Goal: Task Accomplishment & Management: Manage account settings

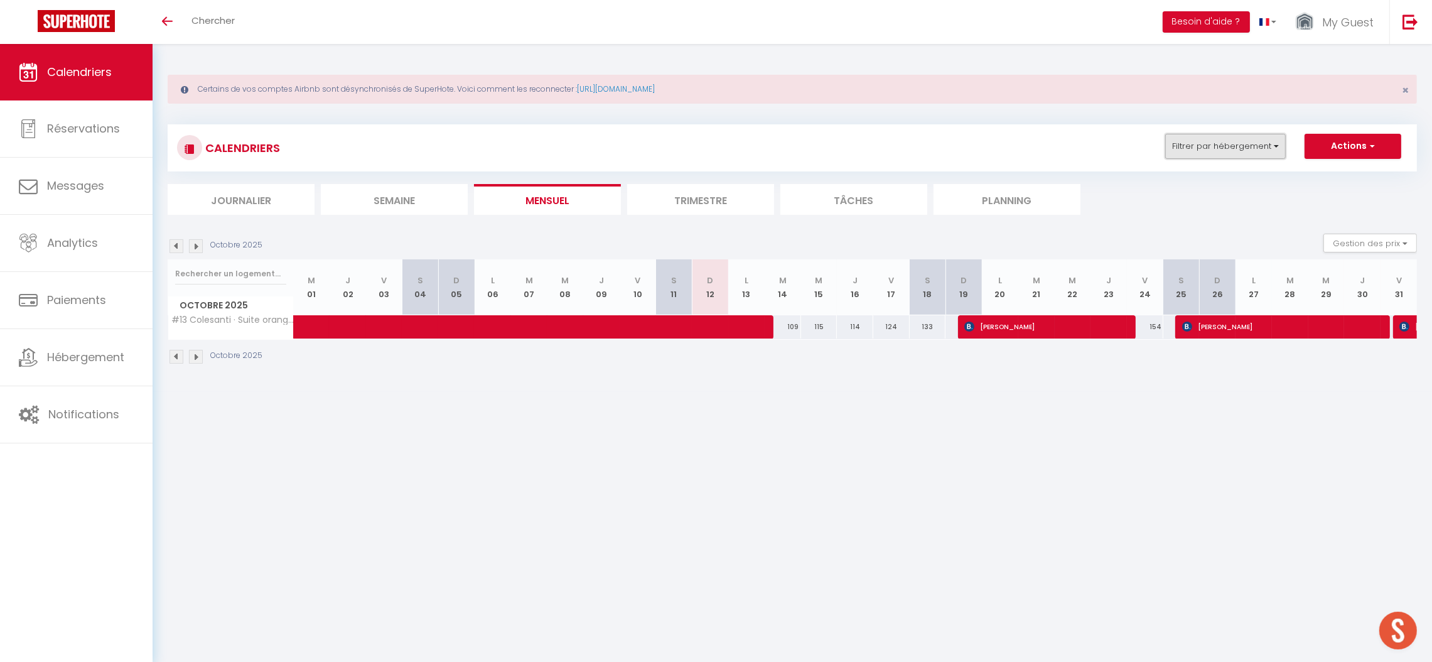
click at [1208, 141] on button "Filtrer par hébergement" at bounding box center [1225, 146] width 121 height 25
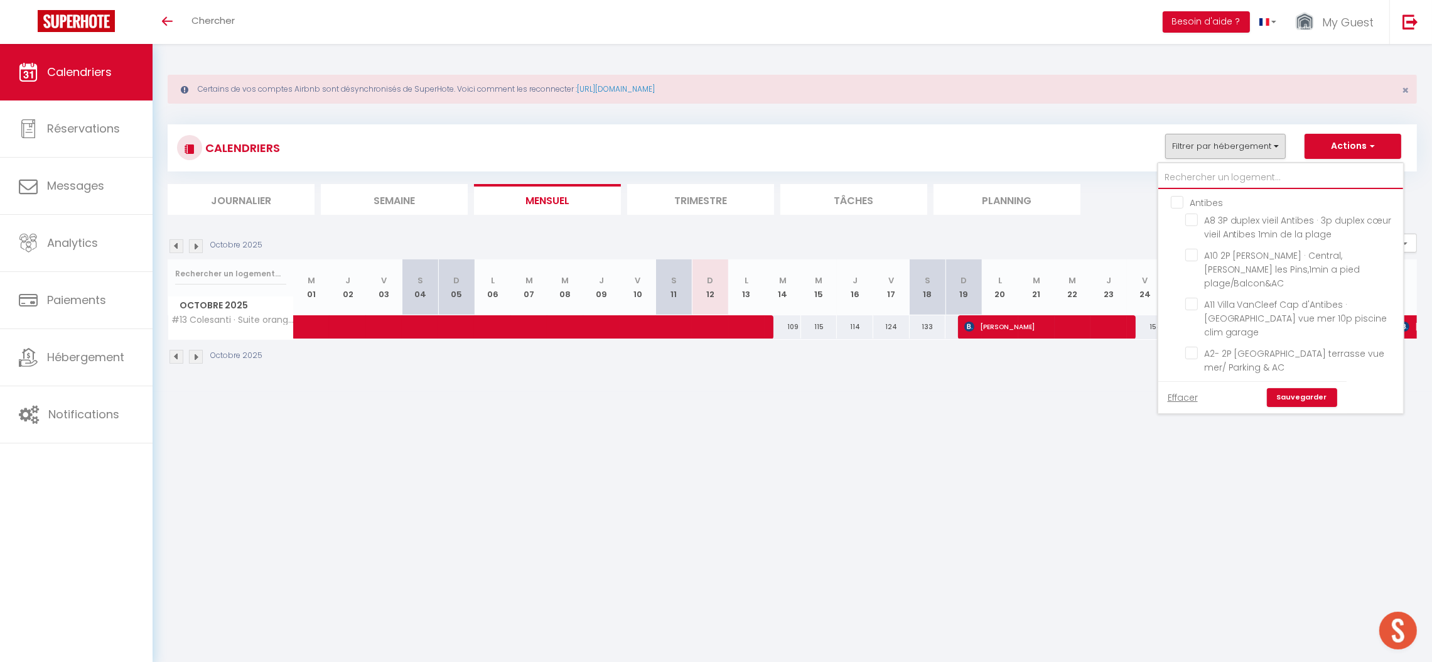
click at [1186, 175] on input "text" at bounding box center [1280, 177] width 245 height 23
type input "#"
checkbox input "false"
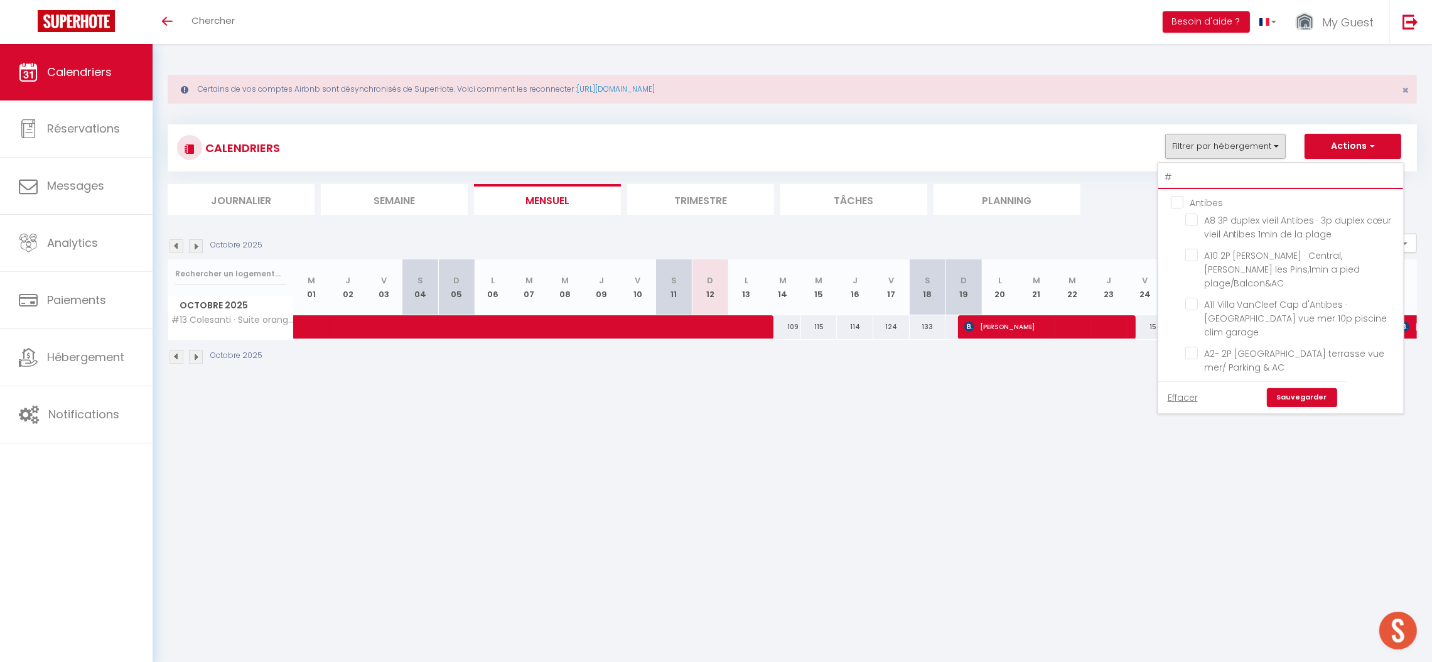
checkbox input "false"
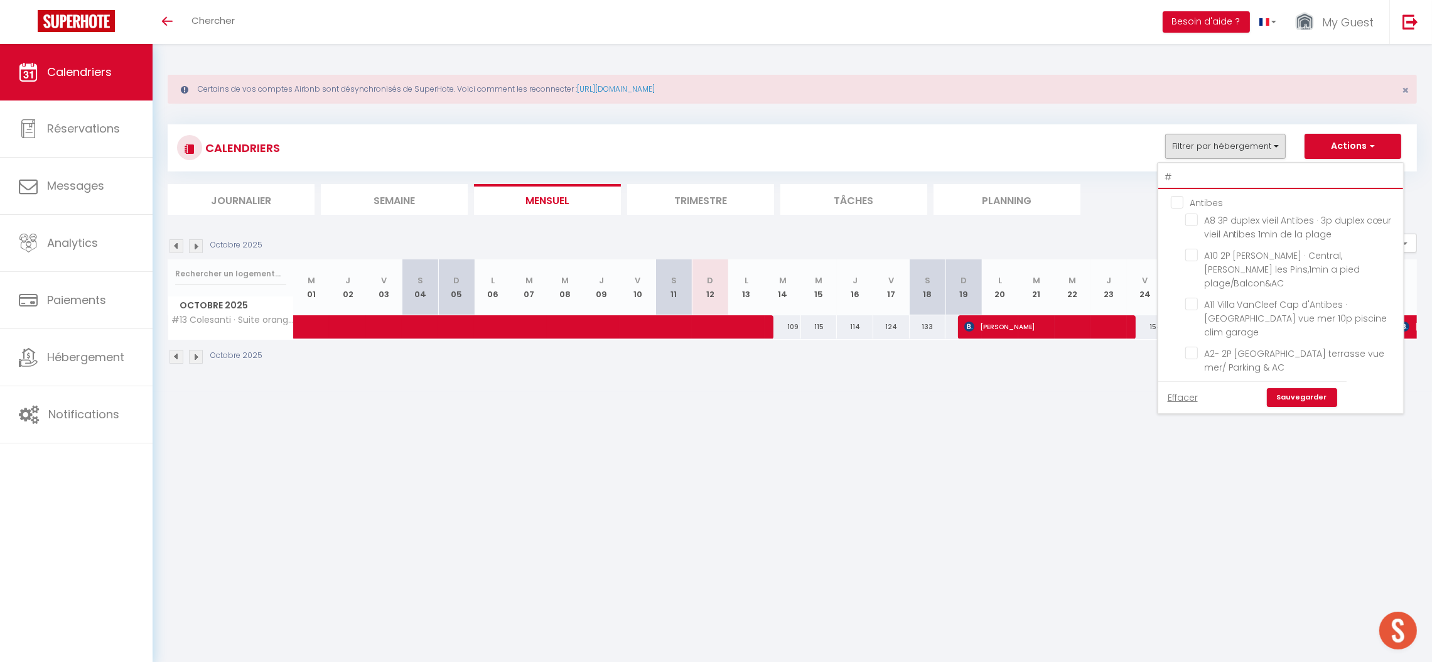
checkbox input "false"
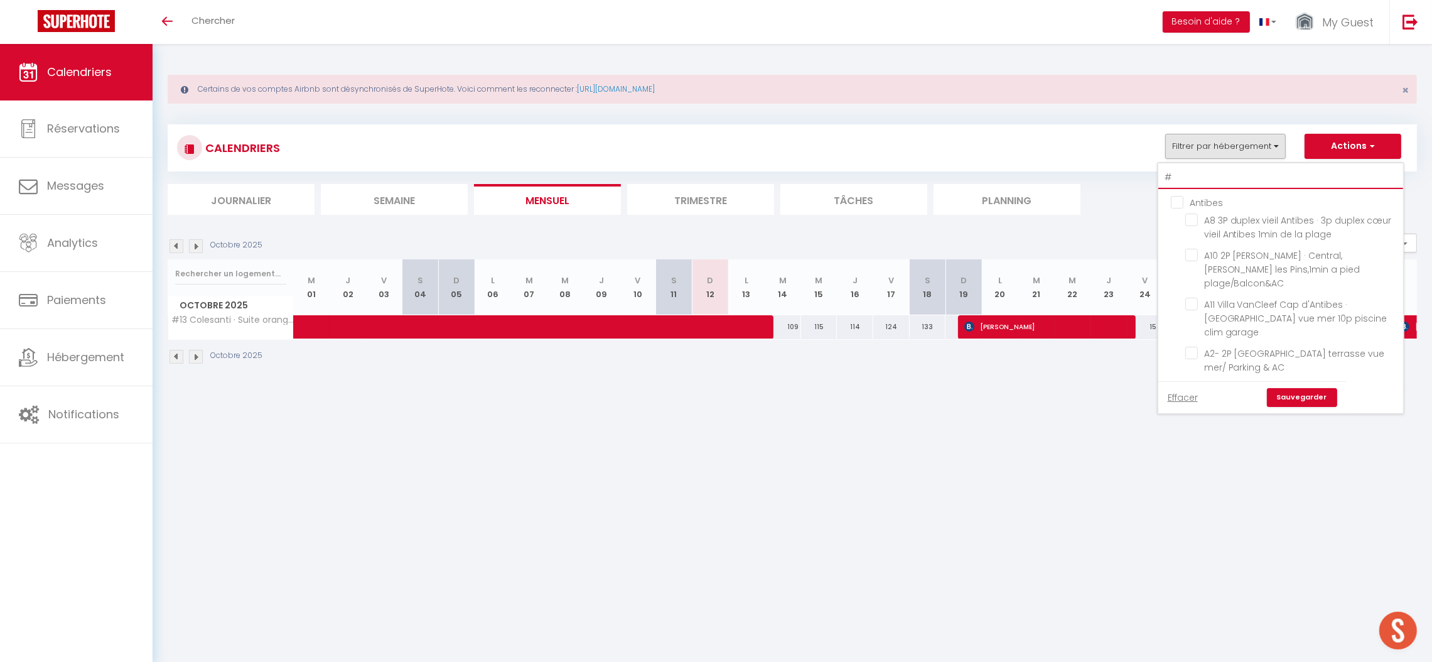
checkbox input "false"
type input "#1"
checkbox input "false"
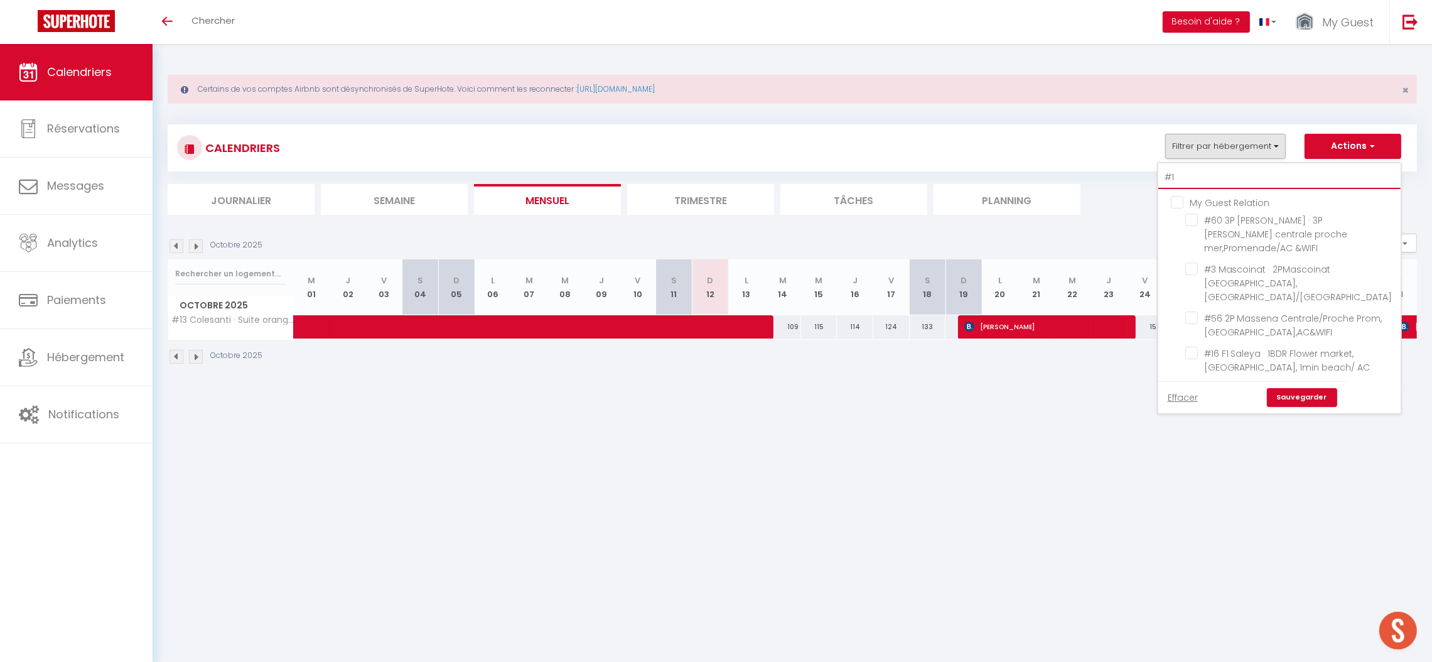
checkbox input "false"
checkbox input "true"
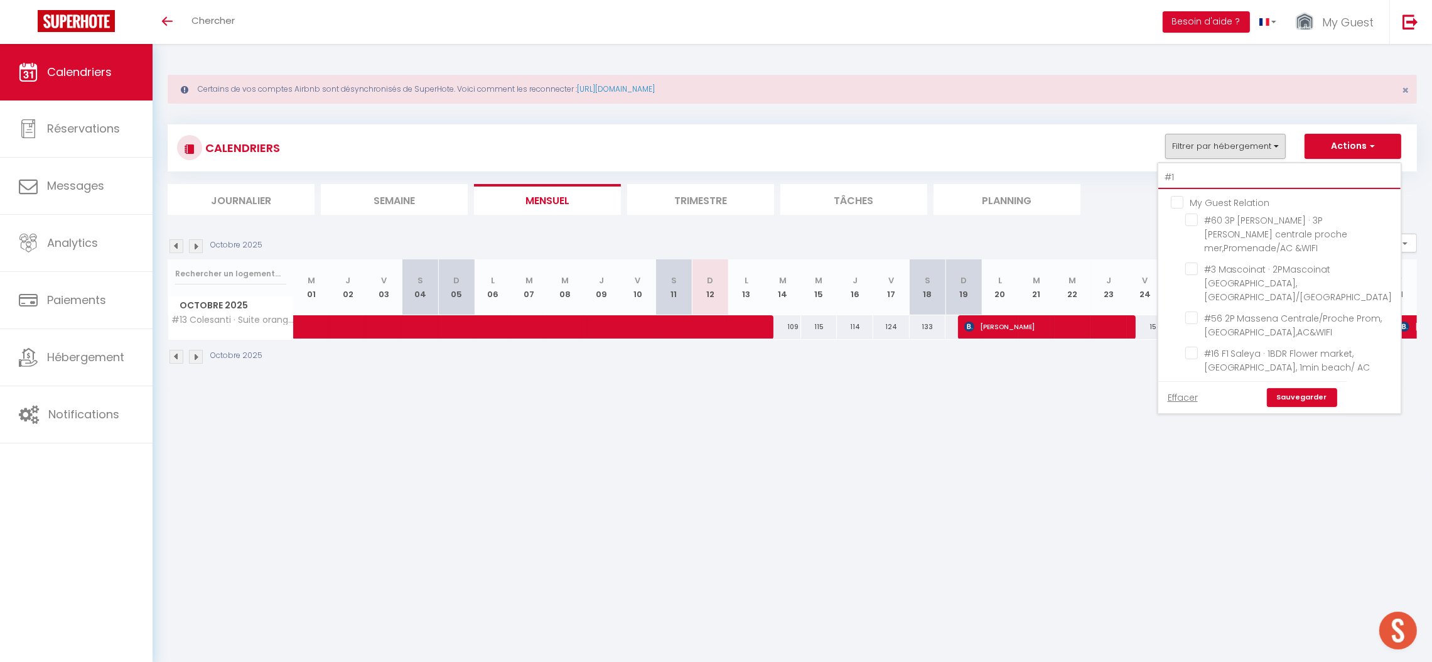
checkbox input "false"
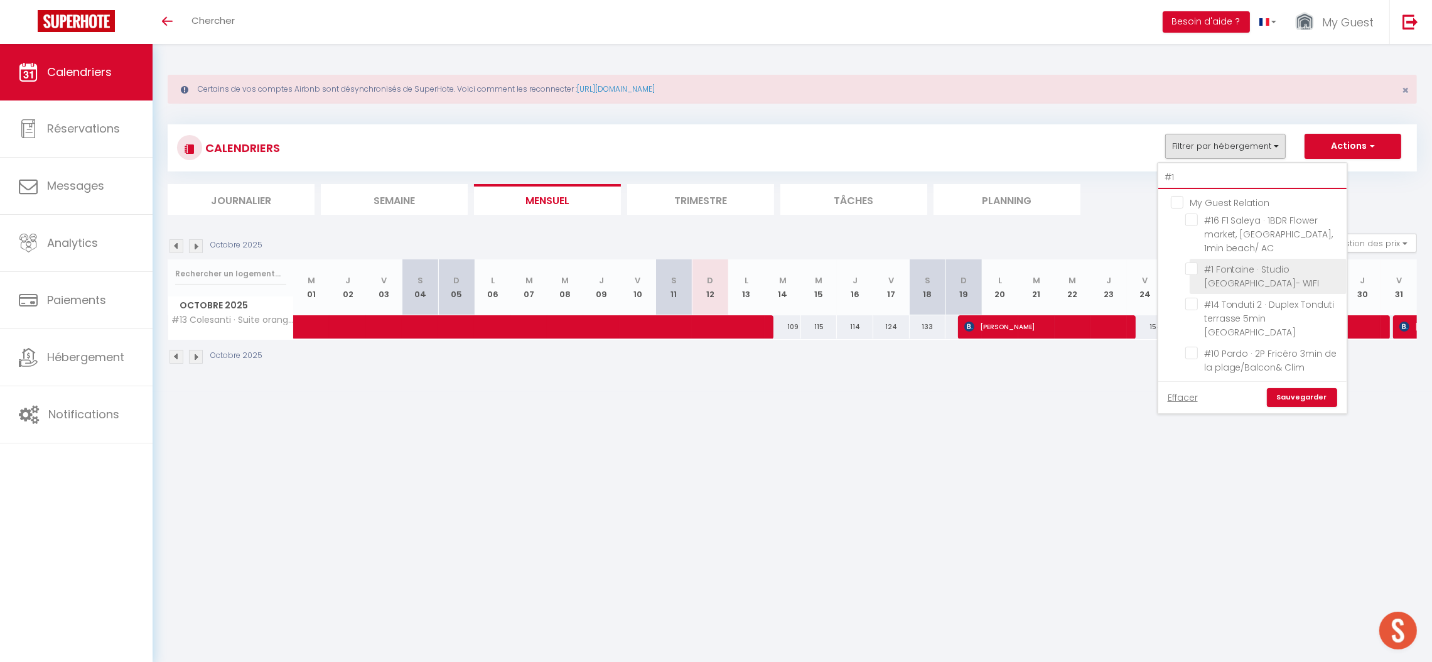
type input "#1"
click at [1291, 275] on li "#1 Fontaine · Studio [GEOGRAPHIC_DATA]- WIFI" at bounding box center [1267, 276] width 157 height 35
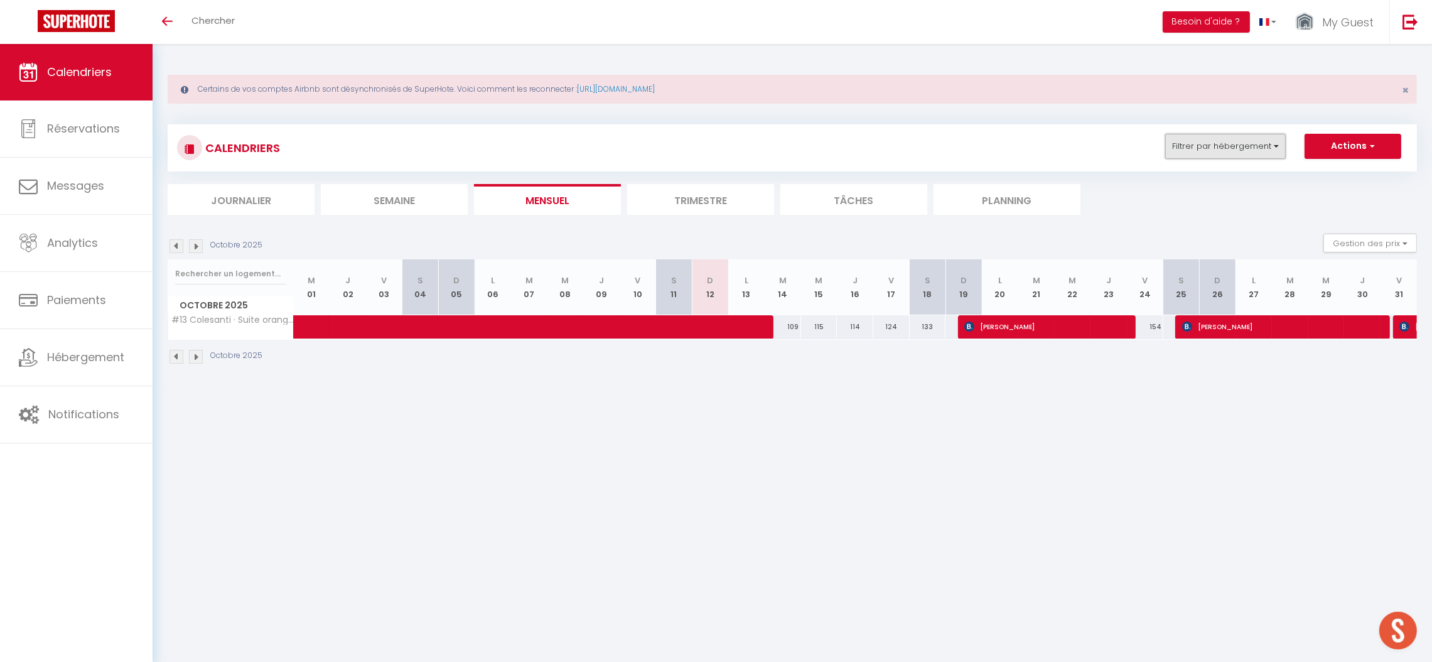
click at [1259, 150] on button "Filtrer par hébergement" at bounding box center [1225, 146] width 121 height 25
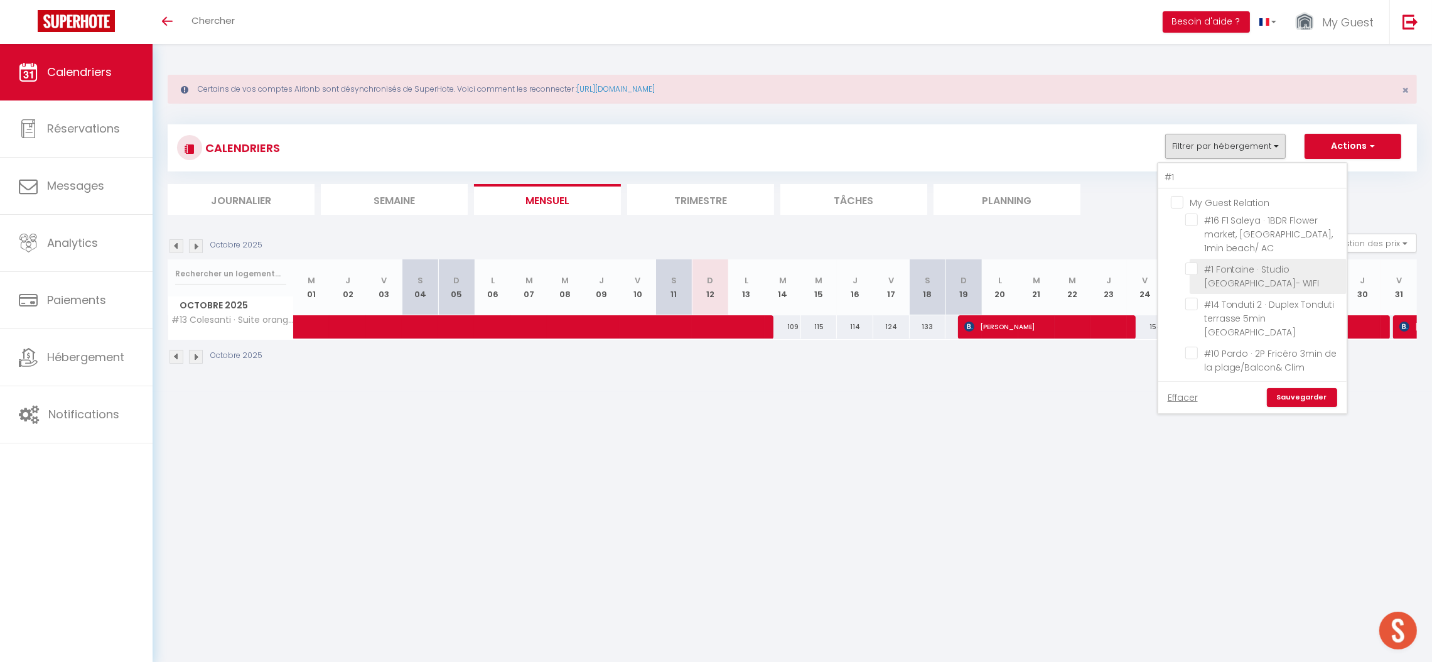
click at [1188, 266] on input "#1 Fontaine · Studio [GEOGRAPHIC_DATA]- WIFI" at bounding box center [1263, 268] width 157 height 13
checkbox input "true"
checkbox input "false"
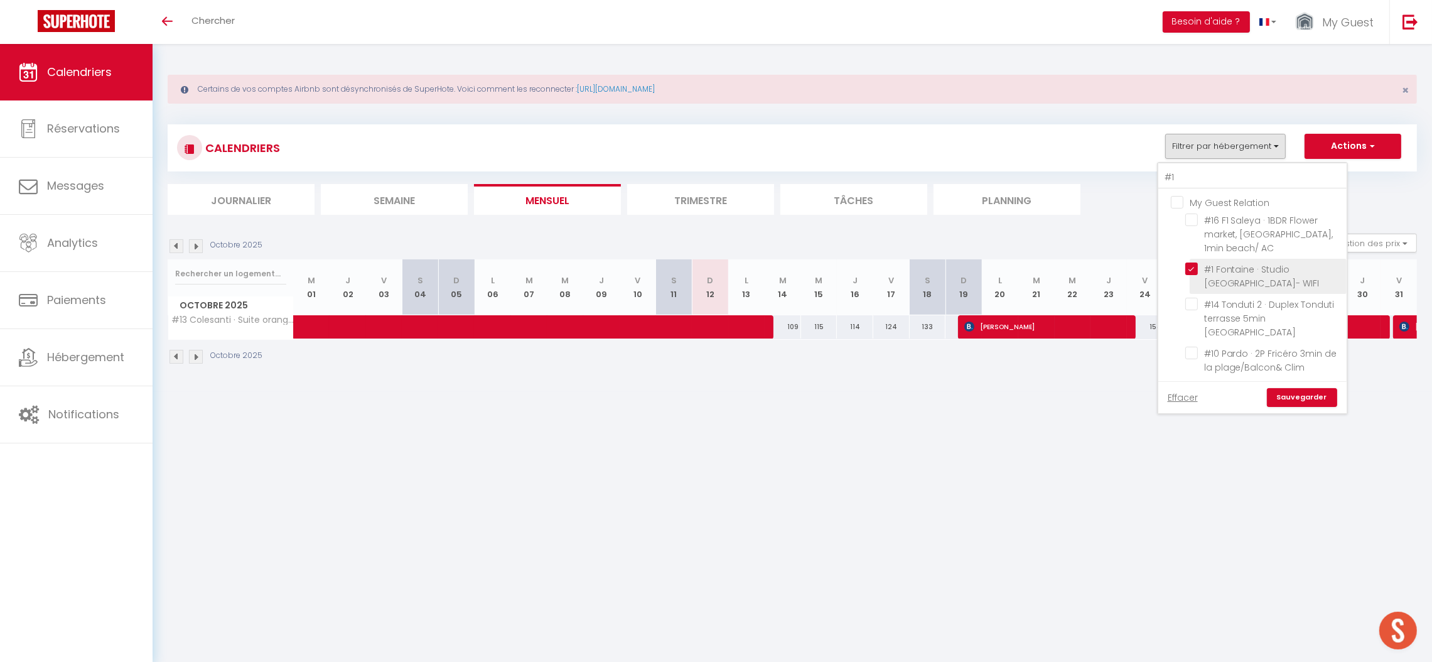
checkbox input "false"
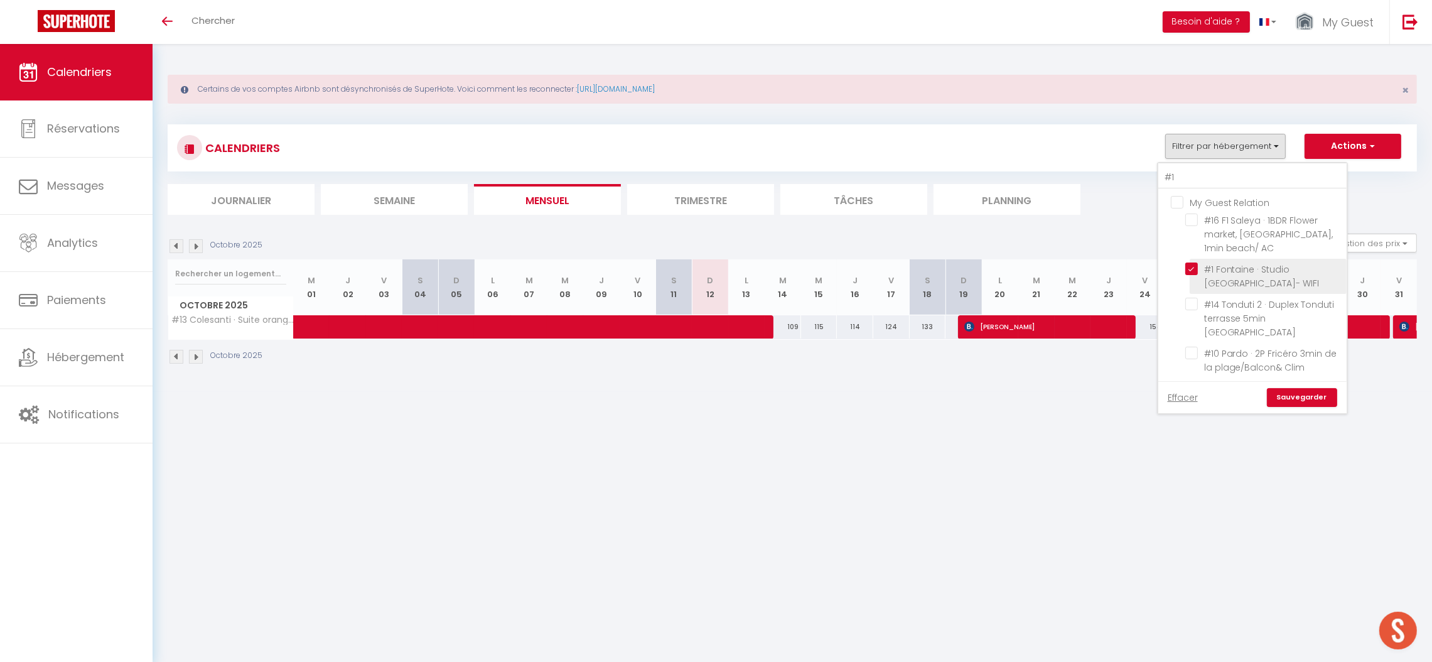
checkbox input "false"
click at [1178, 196] on input "My Guest Relation" at bounding box center [1265, 201] width 188 height 13
checkbox input "true"
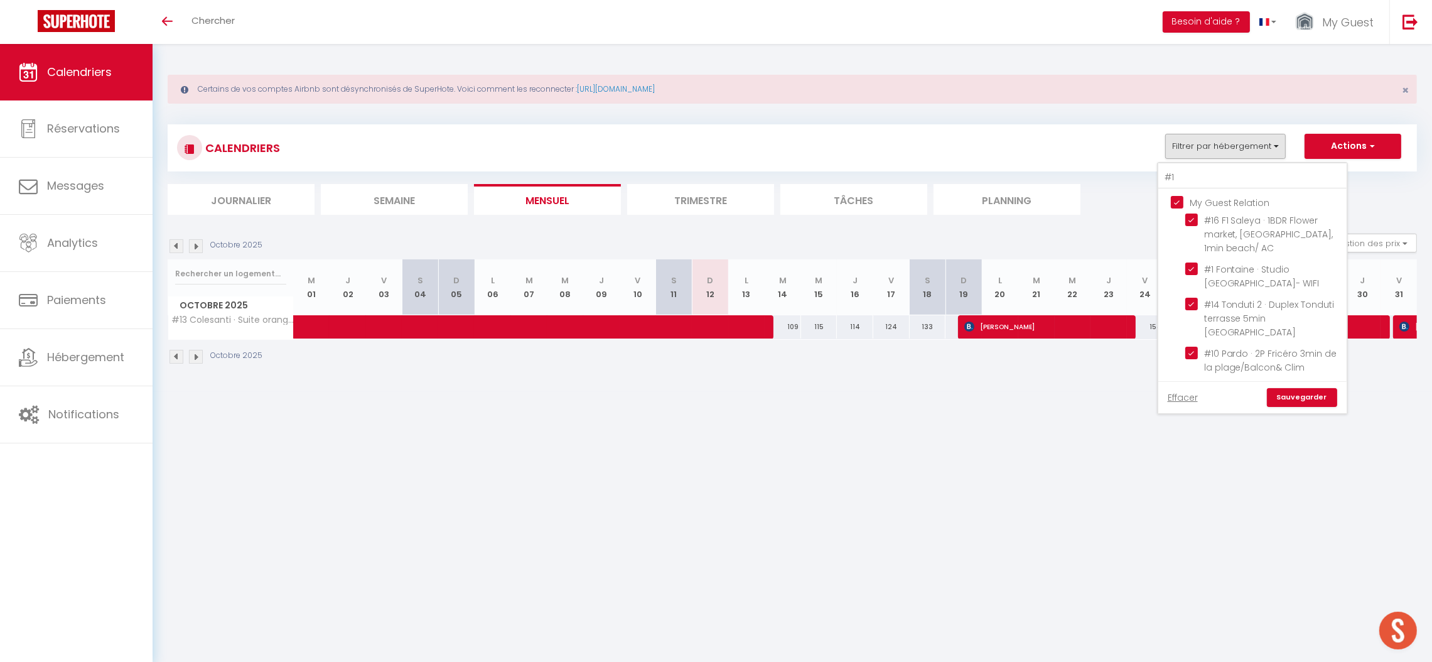
checkbox input "true"
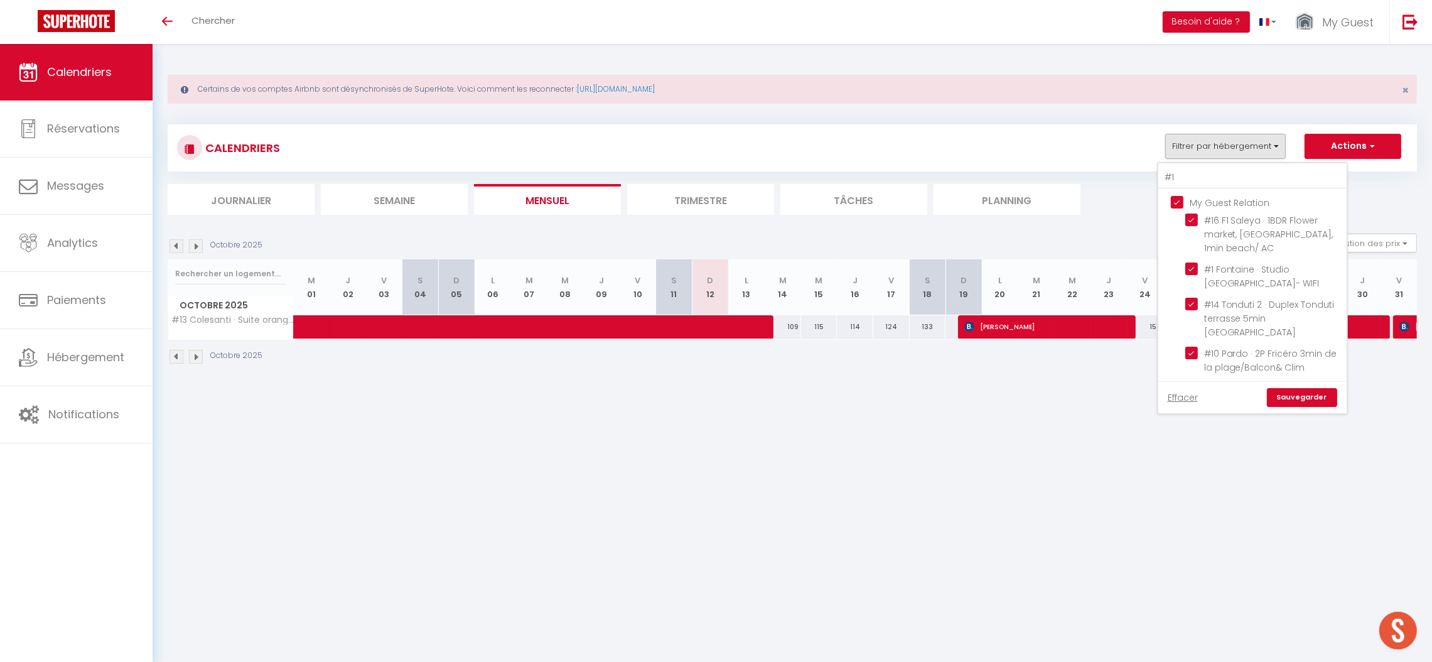
checkbox input "true"
click at [1178, 196] on input "My Guest Relation" at bounding box center [1265, 201] width 188 height 13
checkbox input "false"
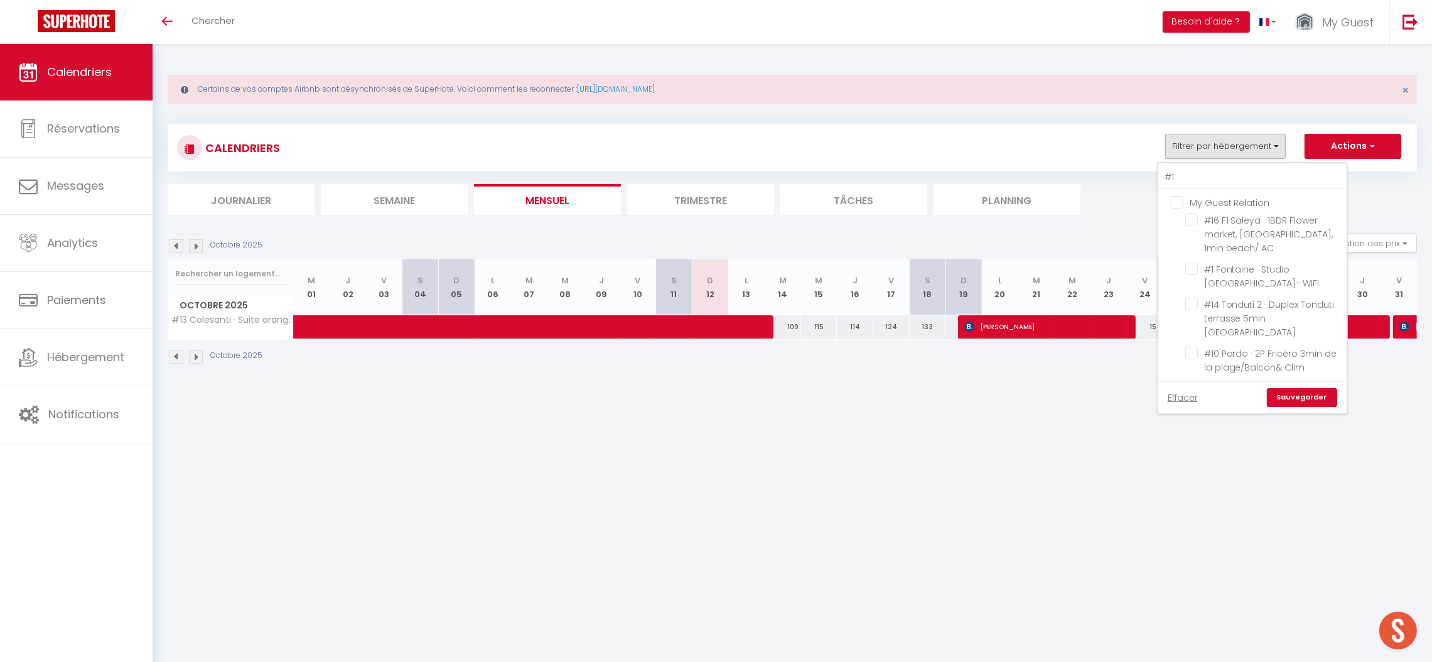
checkbox input "false"
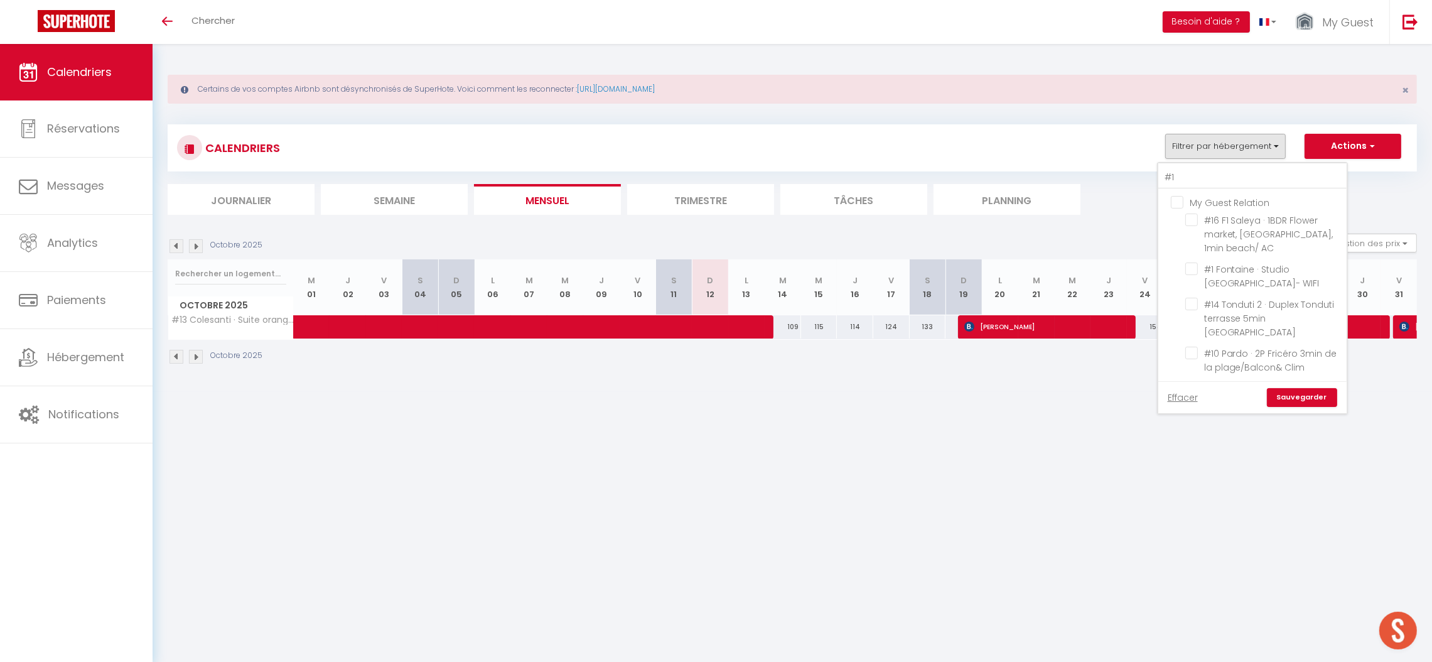
checkbox input "false"
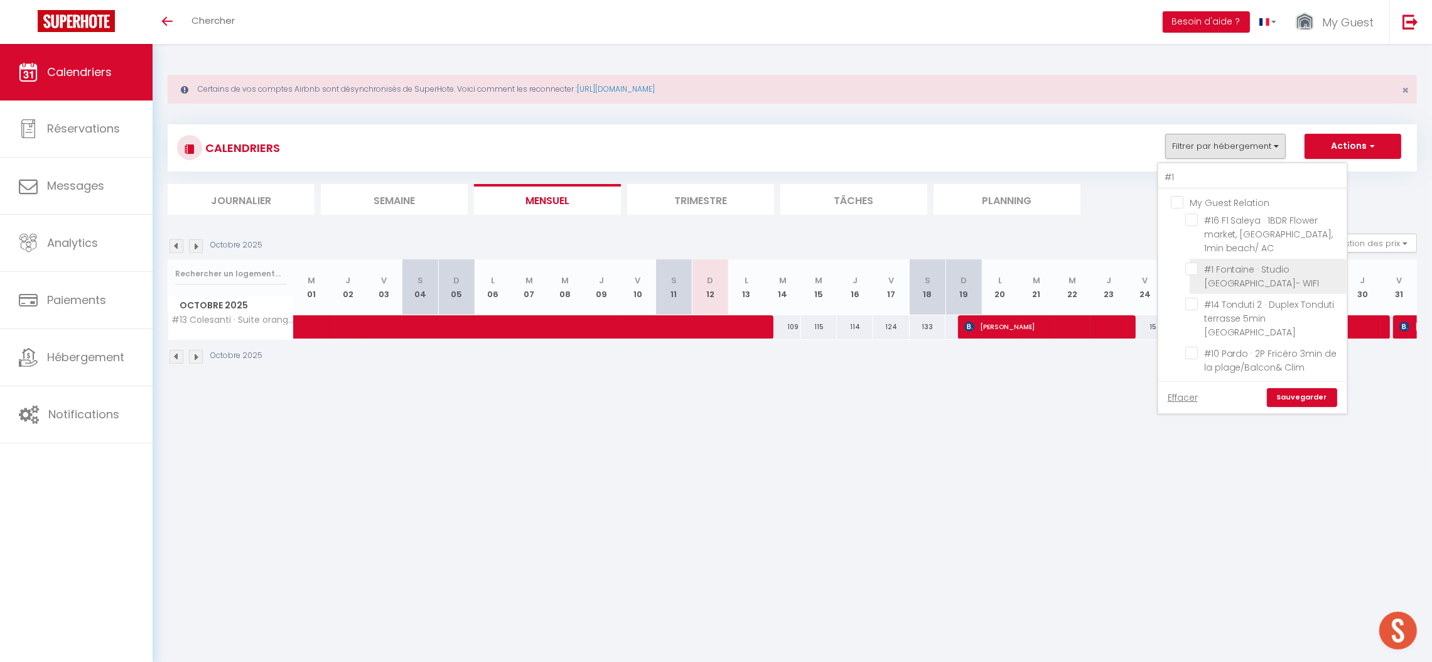
click at [1191, 266] on input "#1 Fontaine · Studio [GEOGRAPHIC_DATA]- WIFI" at bounding box center [1263, 268] width 157 height 13
checkbox input "true"
click at [1294, 395] on link "Sauvegarder" at bounding box center [1302, 397] width 70 height 19
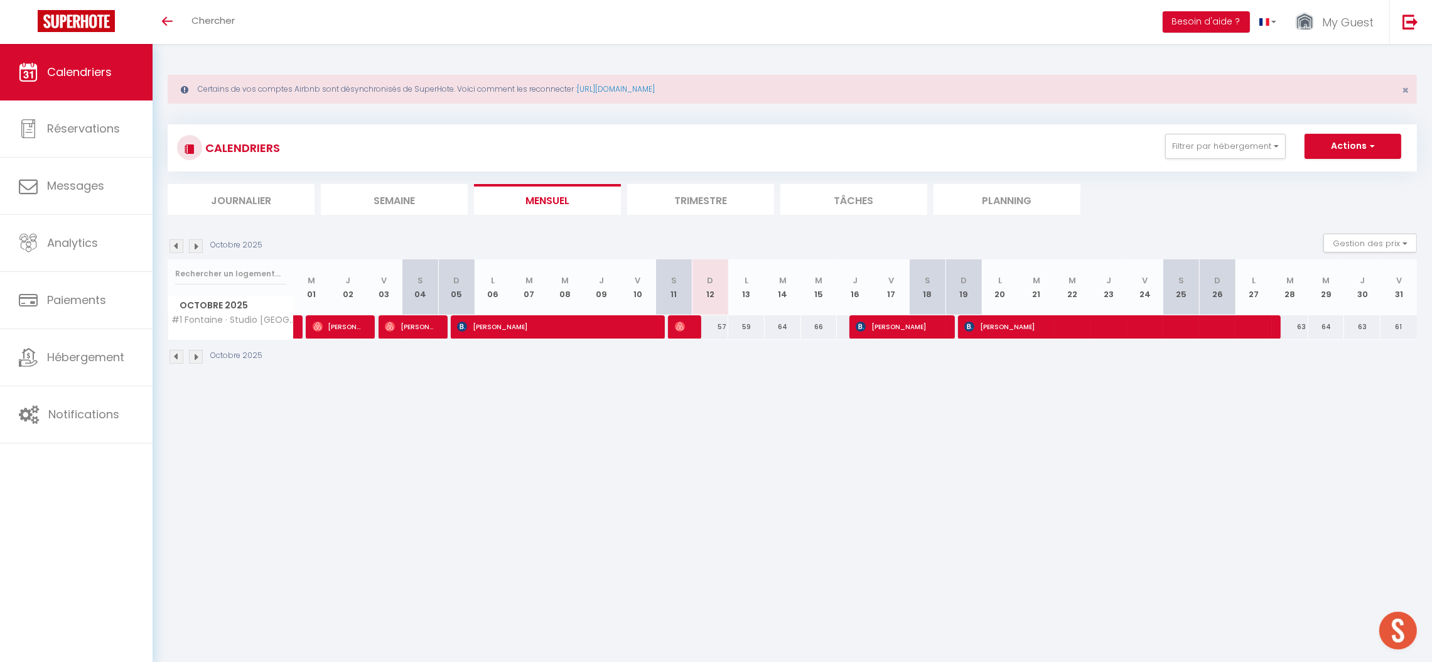
drag, startPoint x: 371, startPoint y: 353, endPoint x: 154, endPoint y: 552, distance: 294.5
click at [378, 376] on div "Octobre 2025" at bounding box center [792, 358] width 1249 height 37
drag, startPoint x: 154, startPoint y: 552, endPoint x: 0, endPoint y: 699, distance: 212.6
click at [0, 661] on html "🟢 Des questions ou besoin d'assistance pour la migration AirBnB? Prenez rdv >>>…" at bounding box center [716, 331] width 1432 height 662
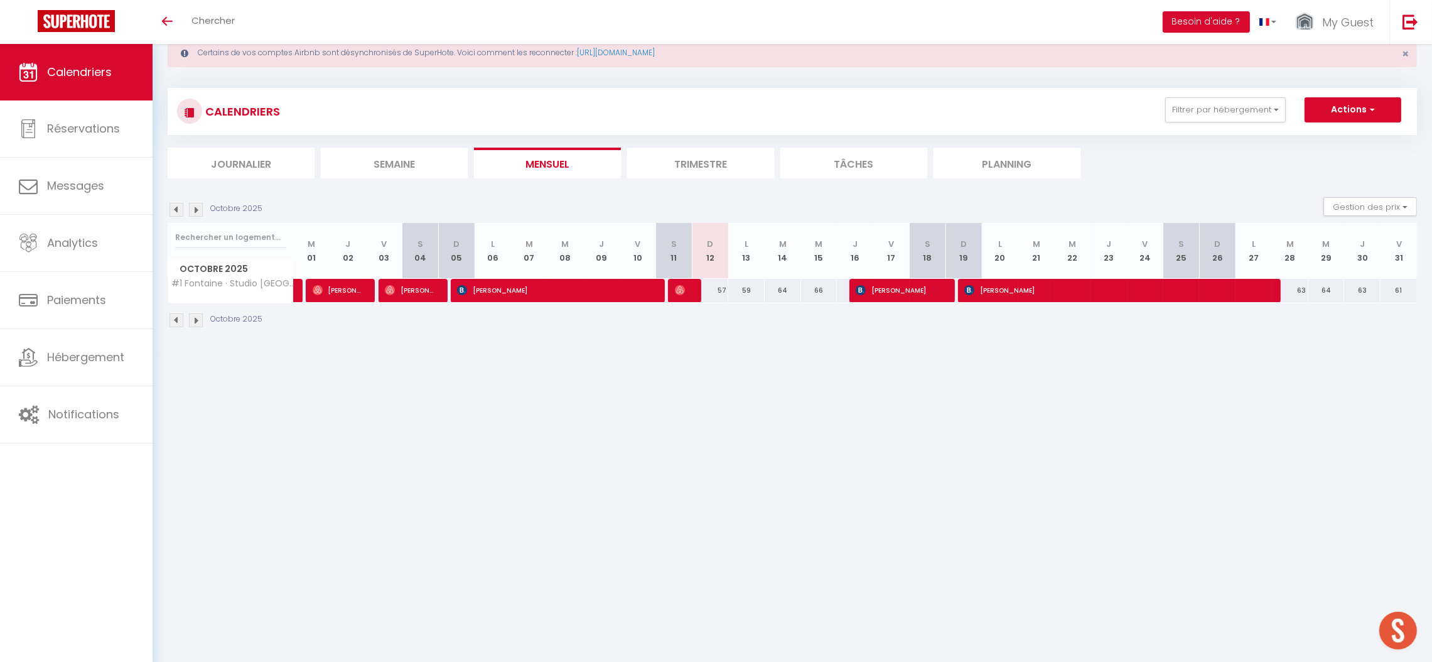
scroll to position [43, 0]
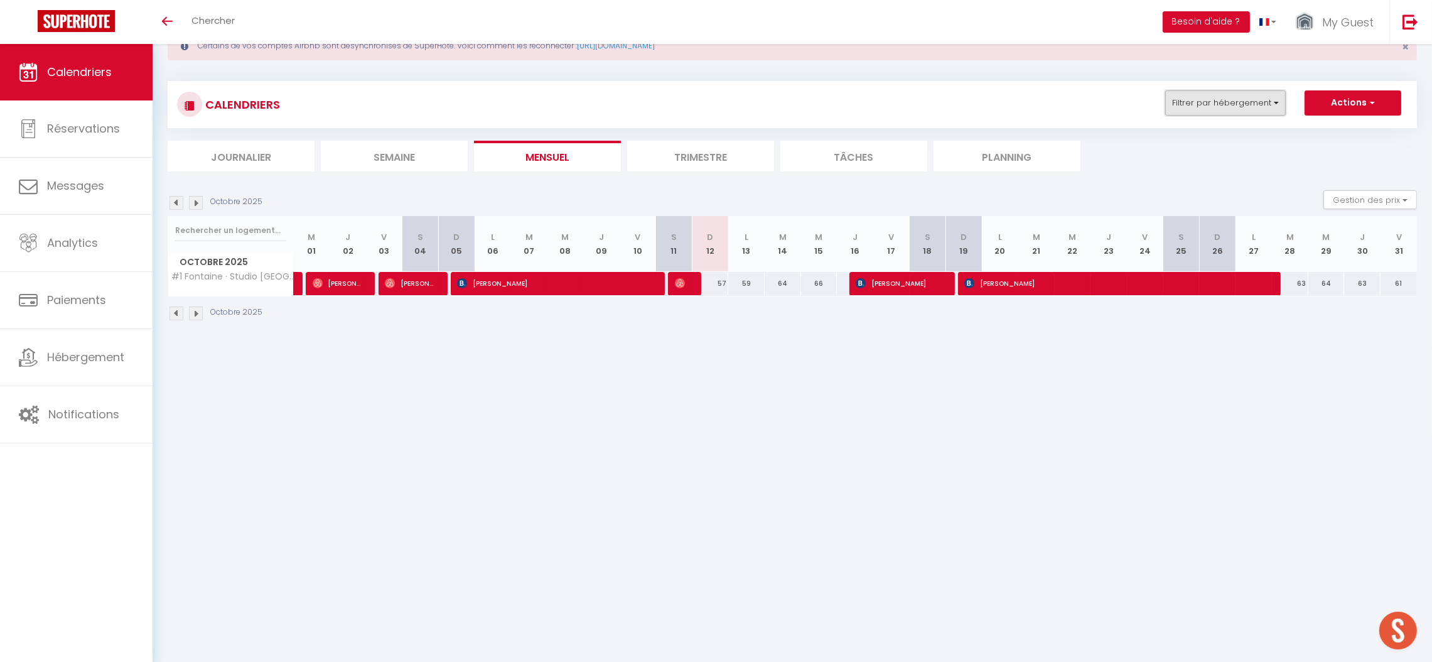
click at [1213, 104] on button "Filtrer par hébergement" at bounding box center [1225, 102] width 121 height 25
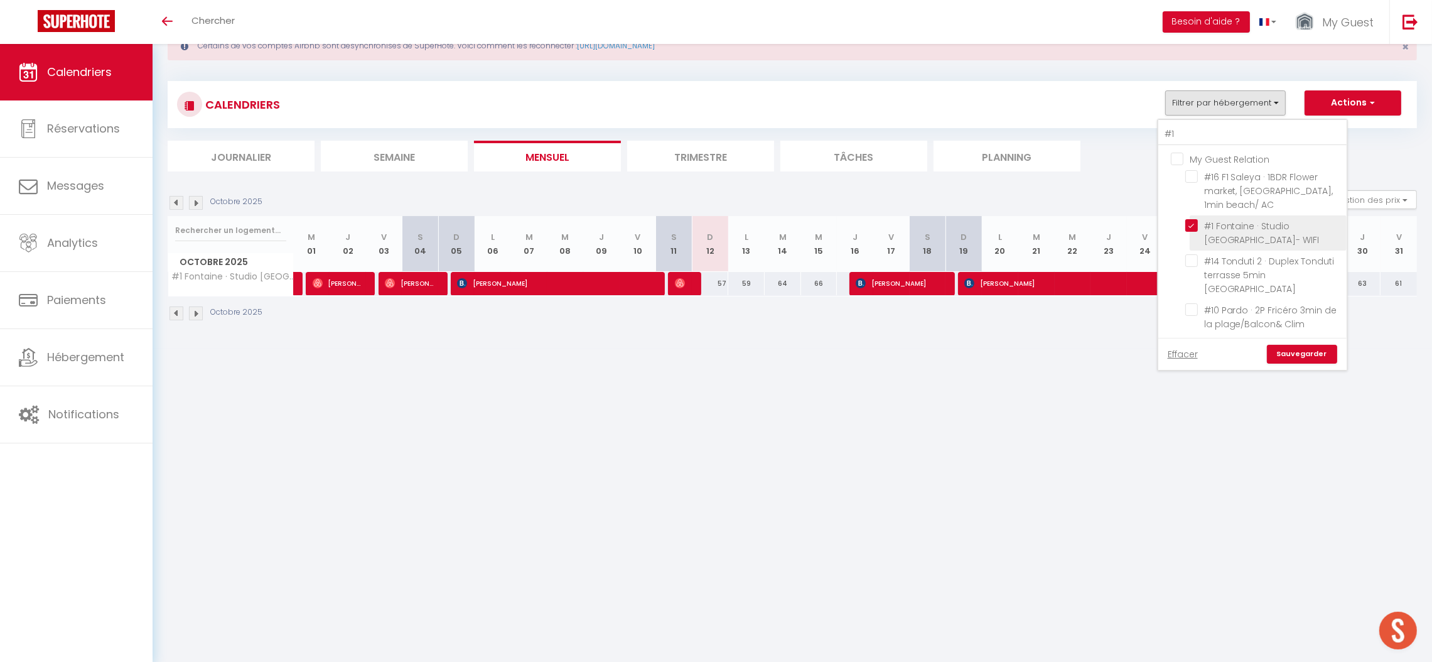
click at [1193, 215] on li "#1 Fontaine · Studio [GEOGRAPHIC_DATA]- WIFI" at bounding box center [1267, 232] width 157 height 35
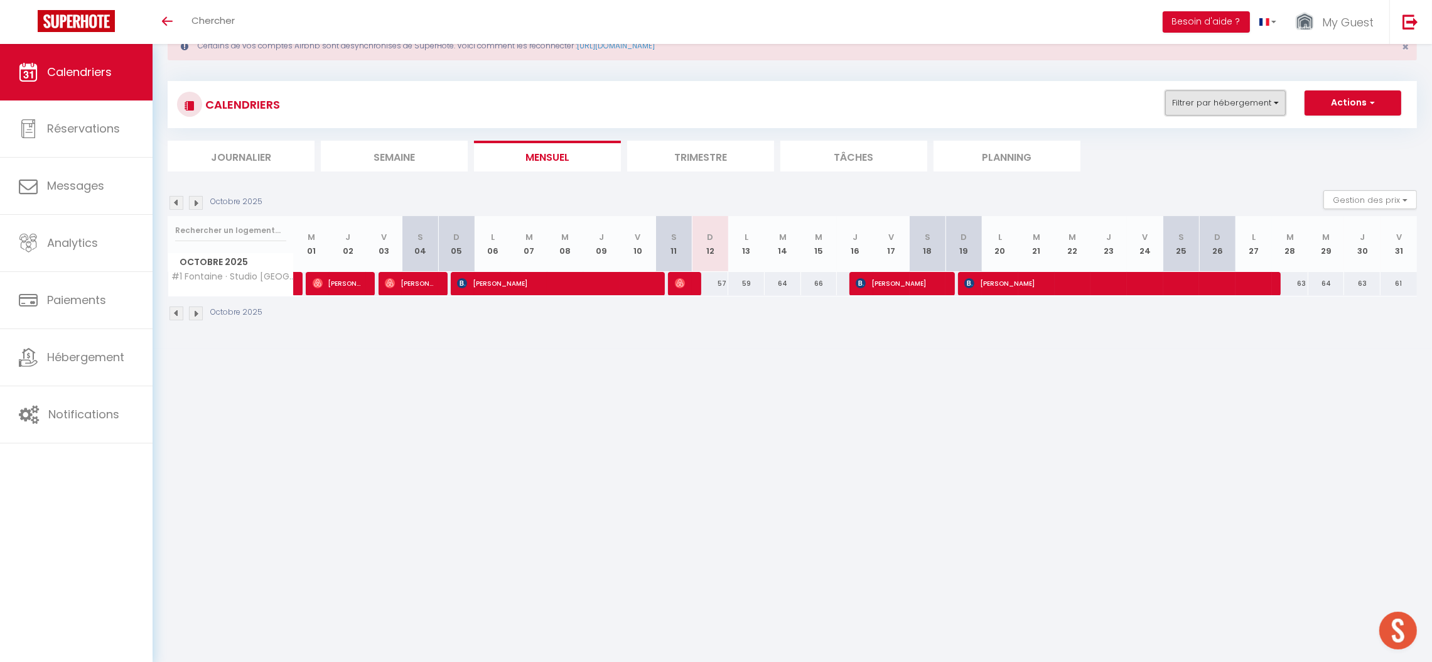
click at [1203, 90] on button "Filtrer par hébergement" at bounding box center [1225, 102] width 121 height 25
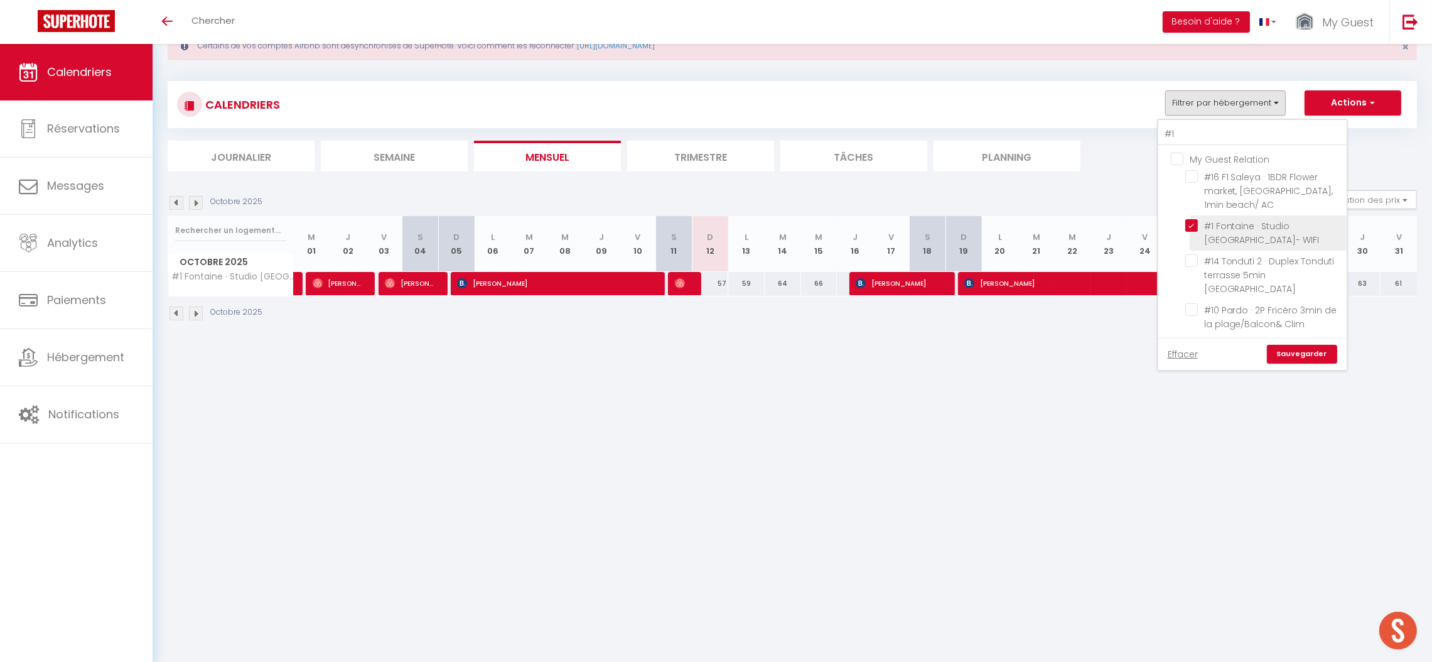
click at [1191, 225] on input "#1 Fontaine · Studio [GEOGRAPHIC_DATA]- WIFI" at bounding box center [1263, 225] width 157 height 13
checkbox input "false"
click at [1192, 129] on input "#1" at bounding box center [1252, 134] width 188 height 23
type input "#"
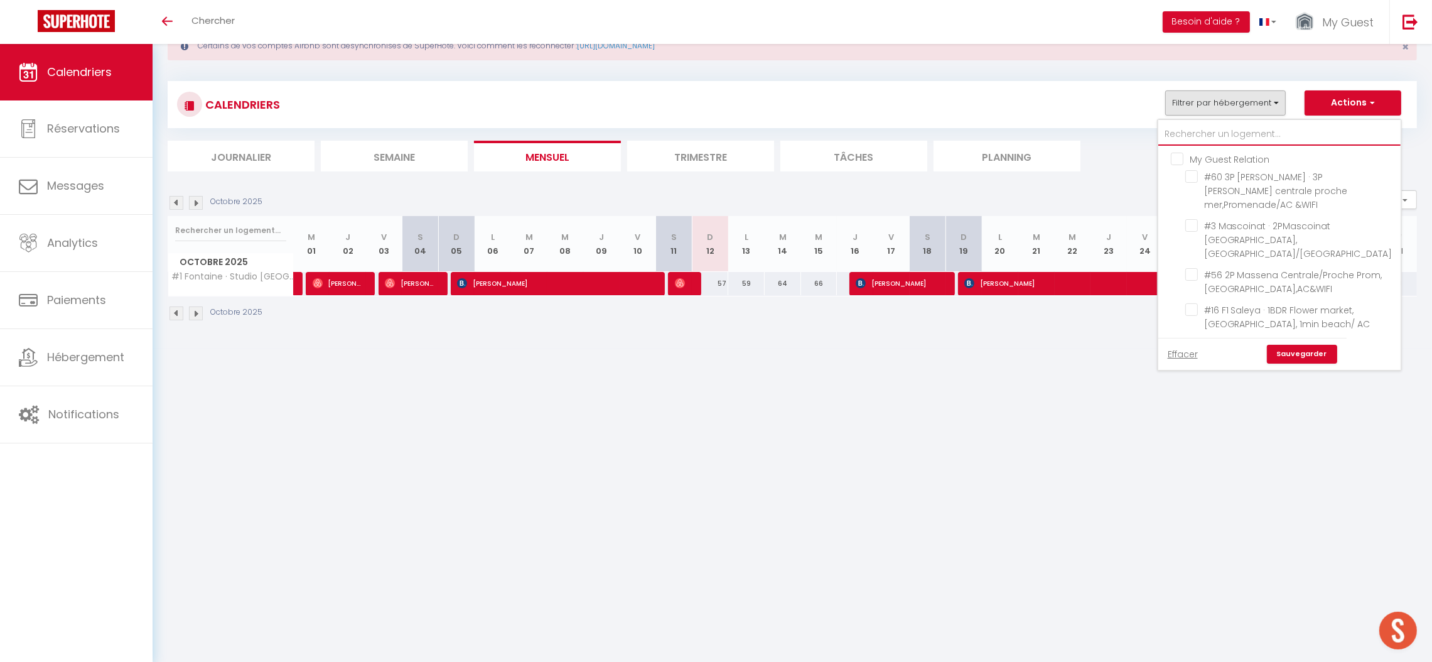
checkbox input "false"
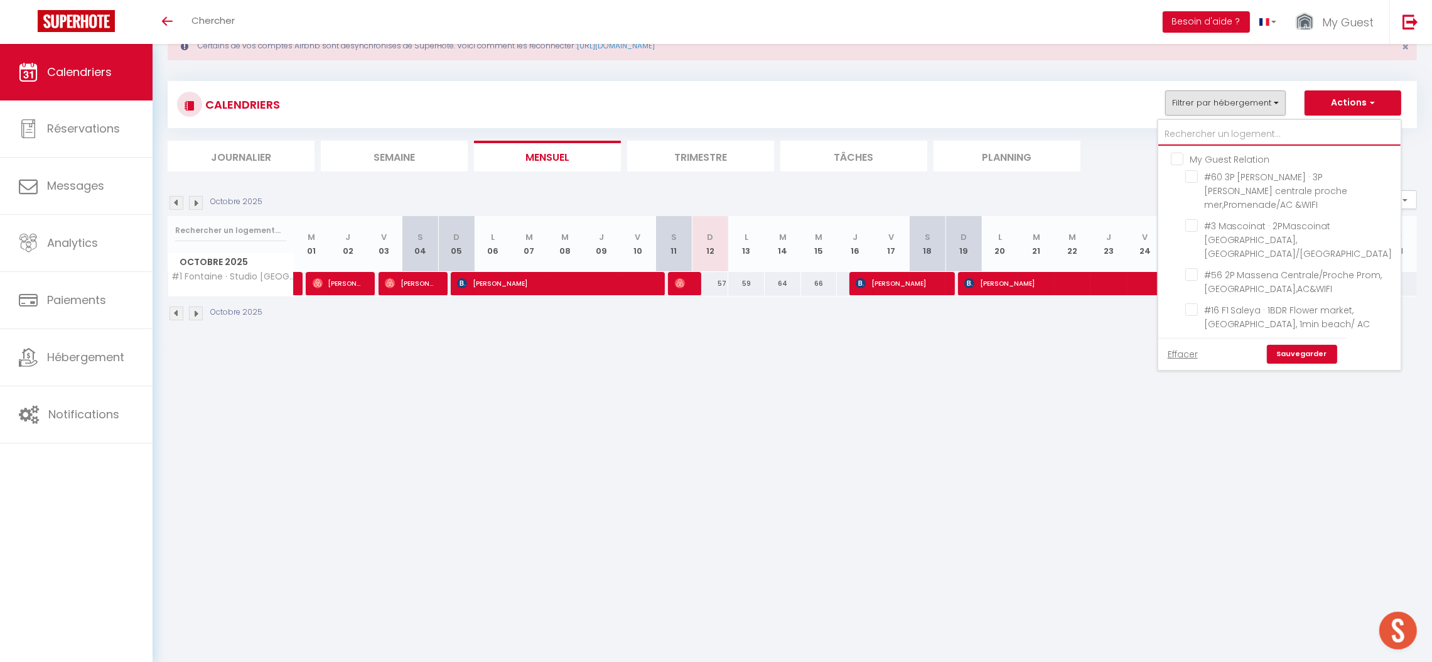
checkbox input "false"
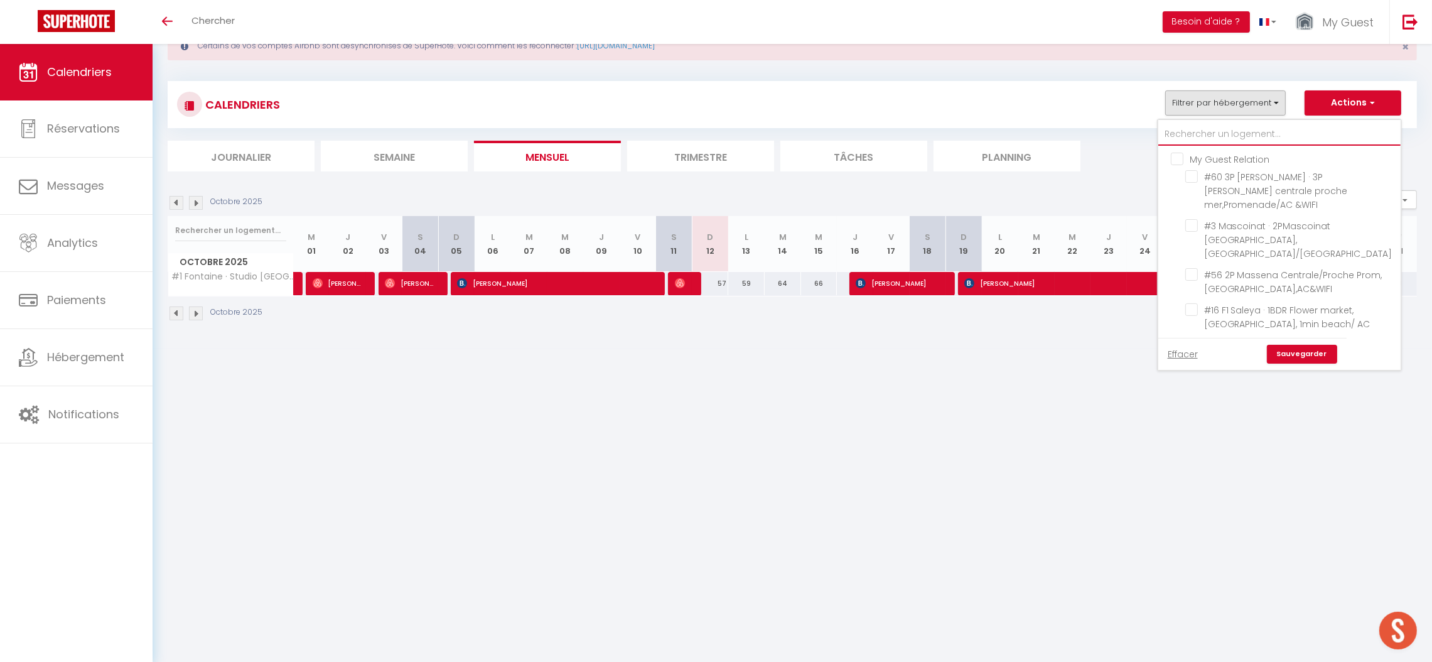
checkbox input "false"
type input "l"
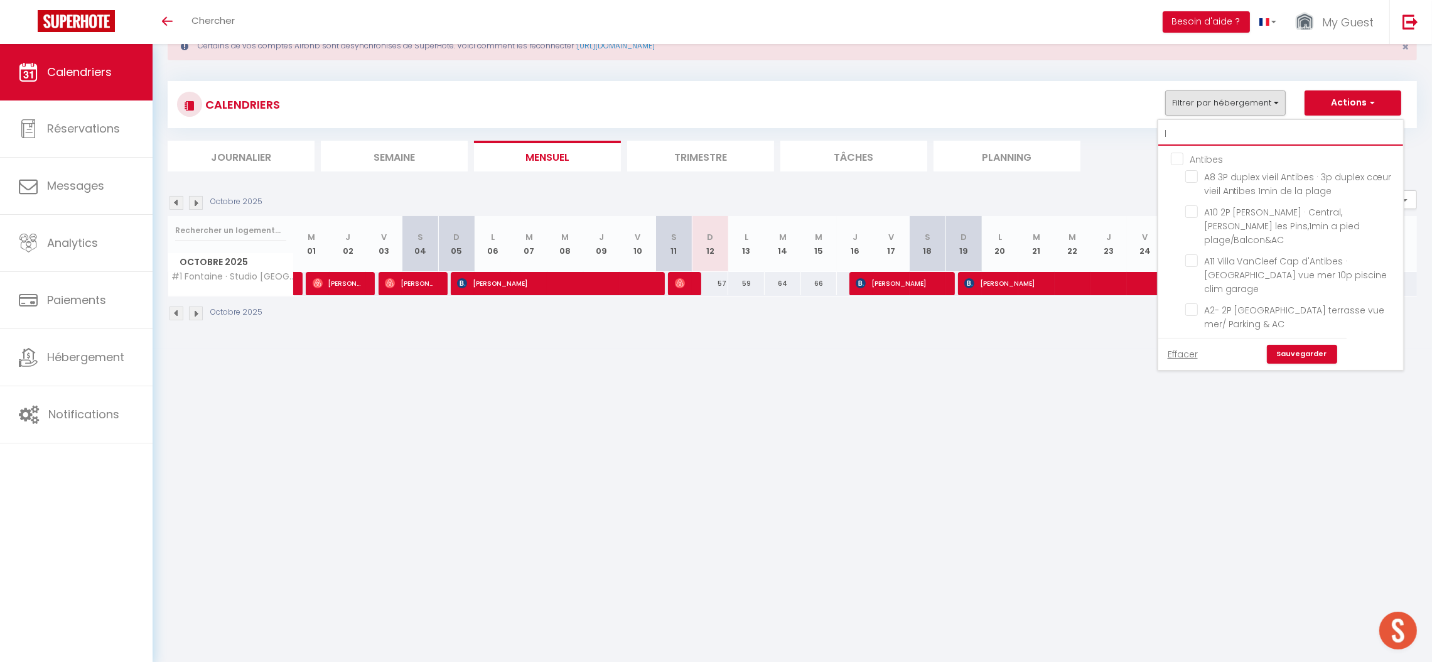
checkbox input "false"
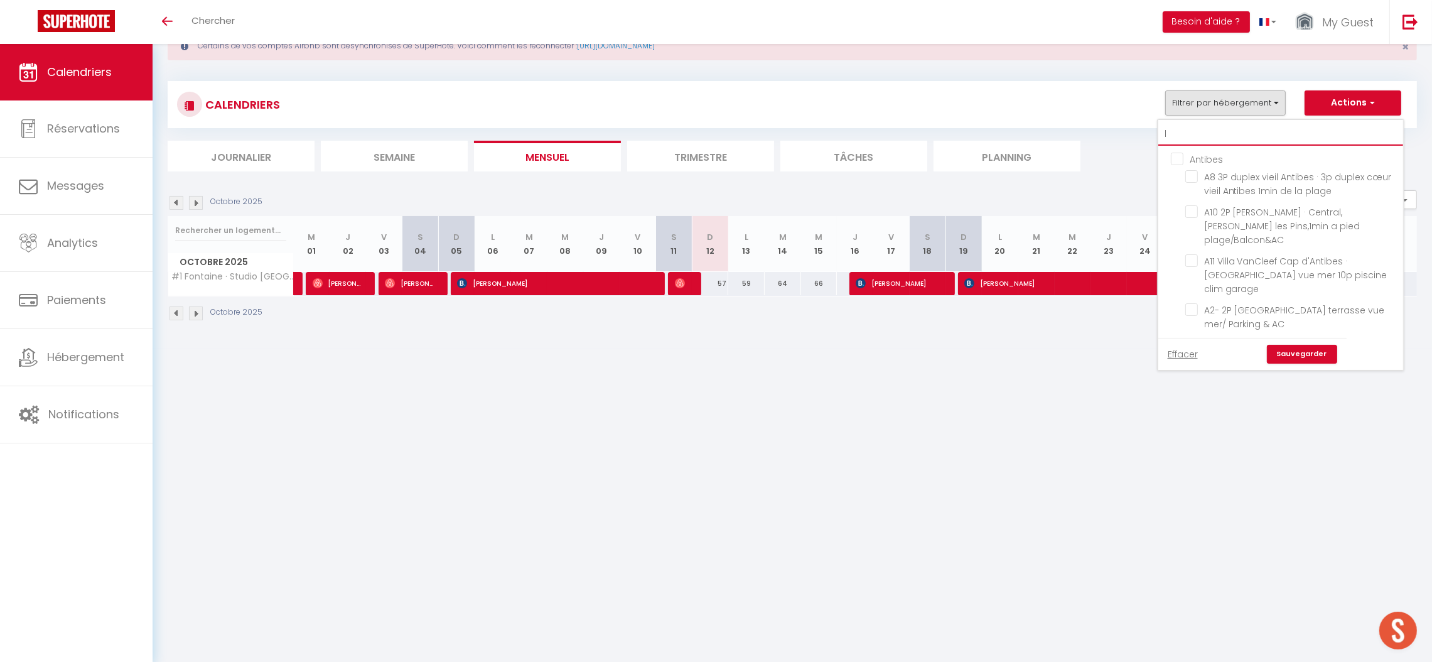
checkbox input "false"
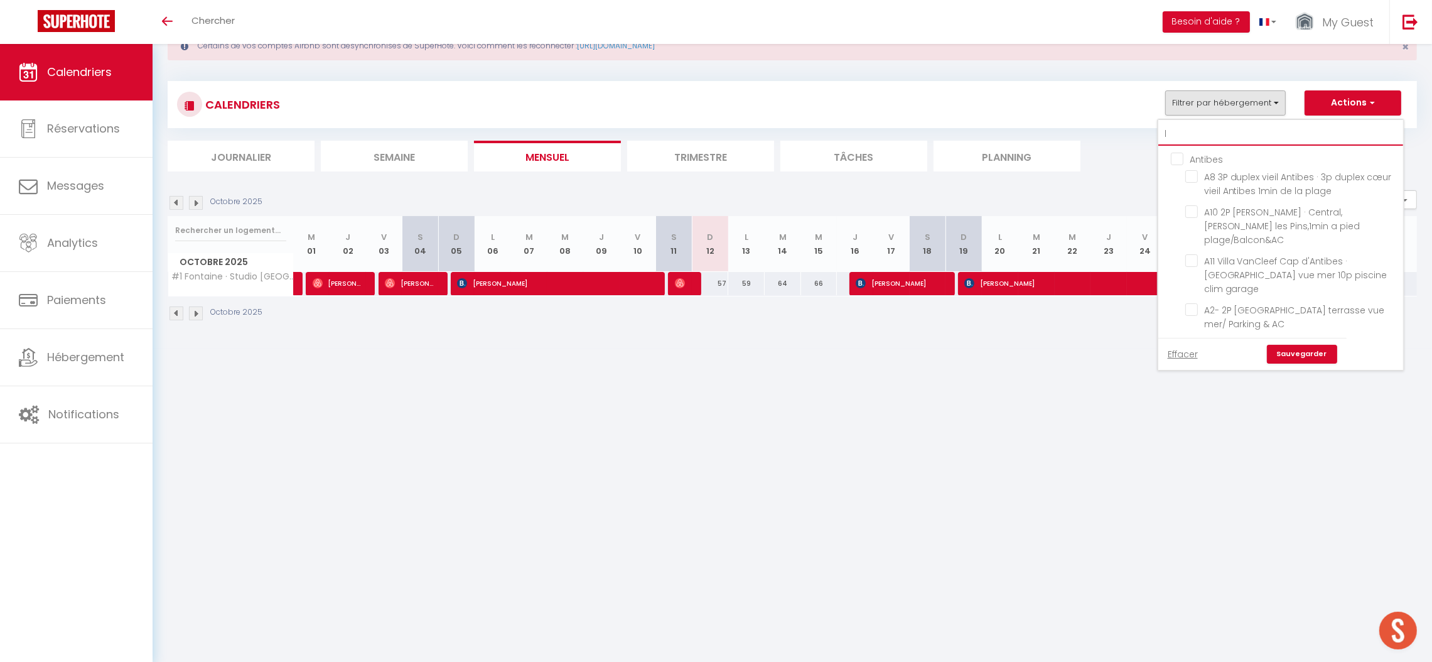
checkbox input "false"
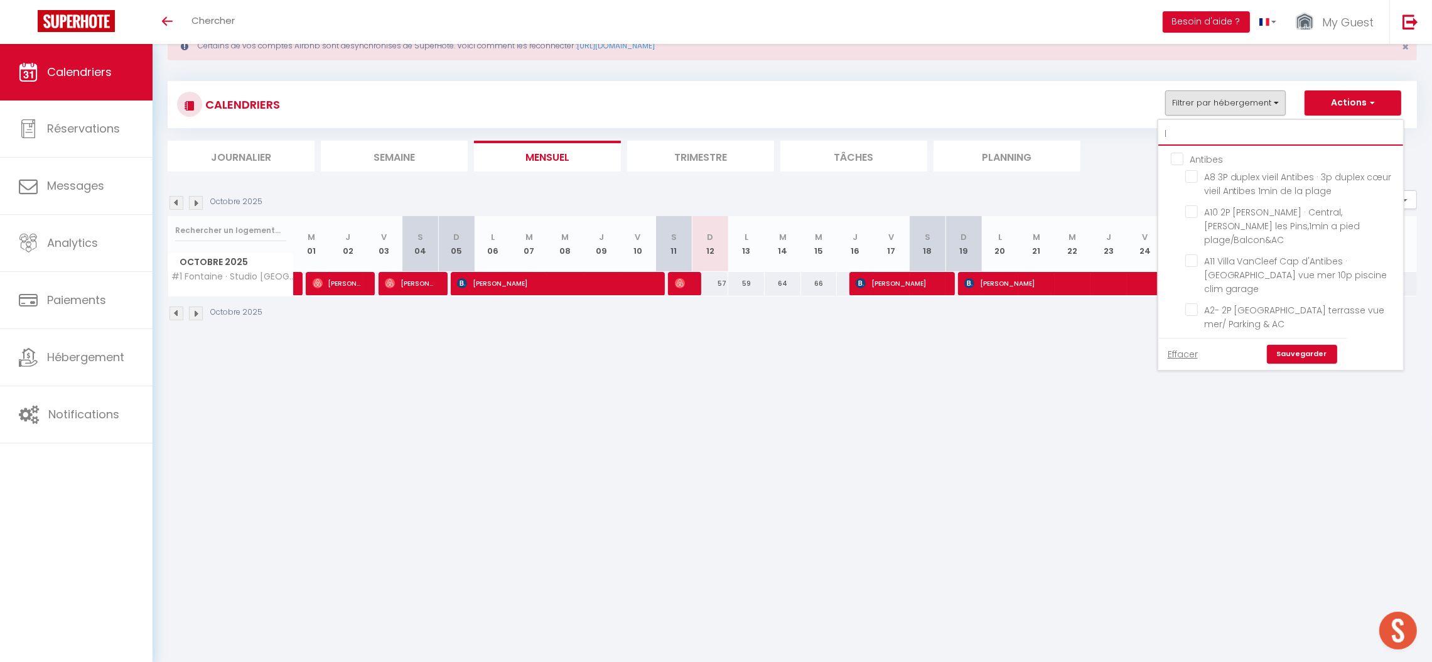
checkbox input "false"
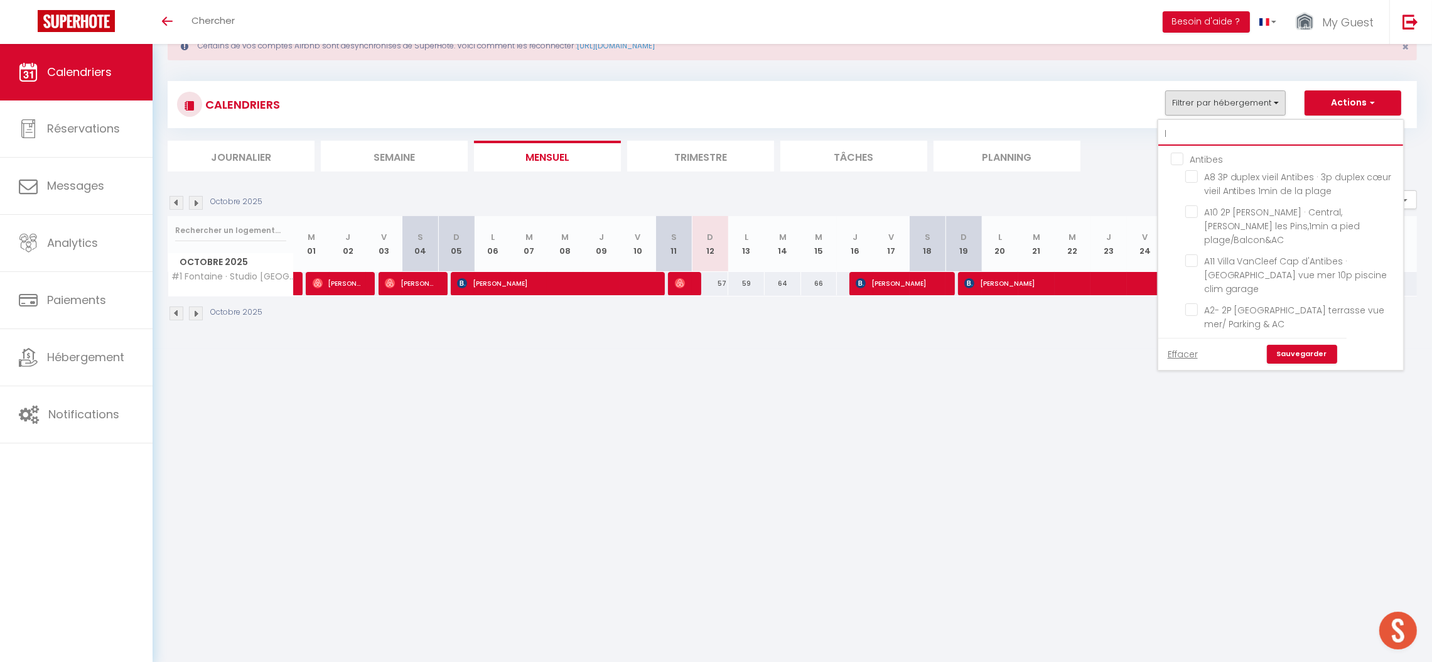
checkbox input "false"
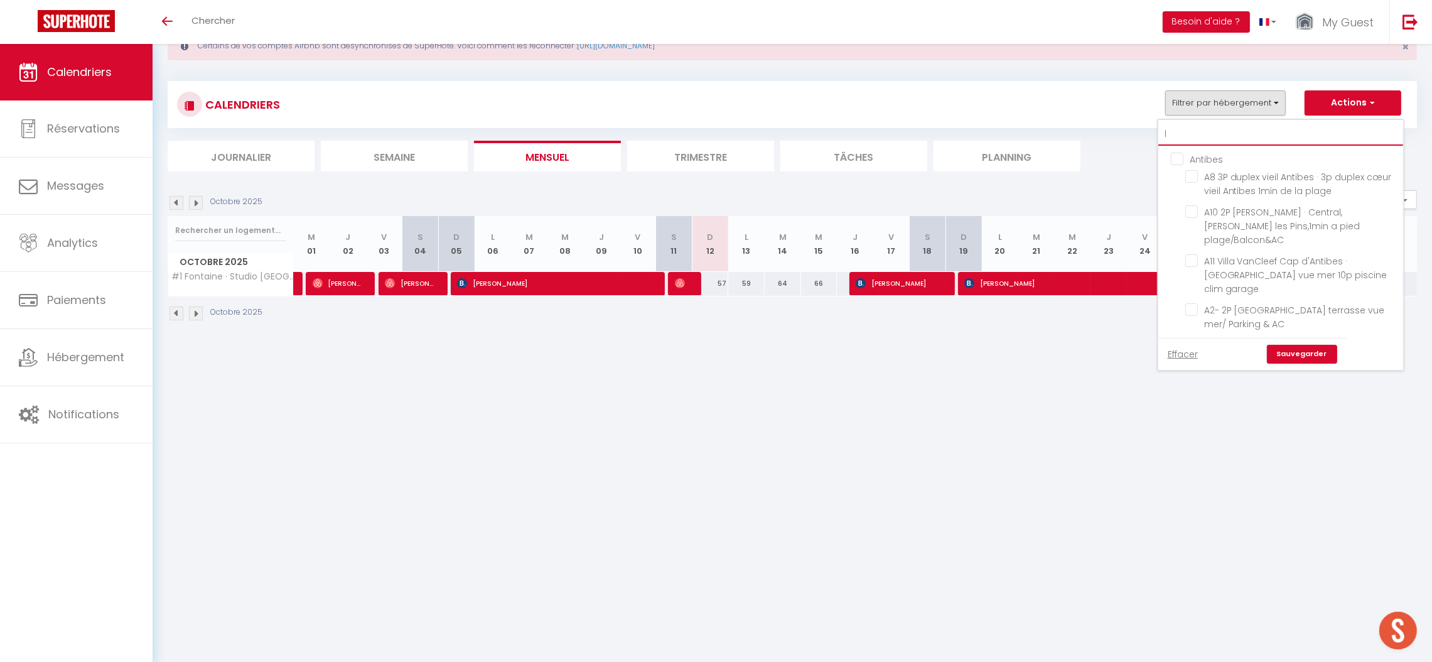
checkbox input "false"
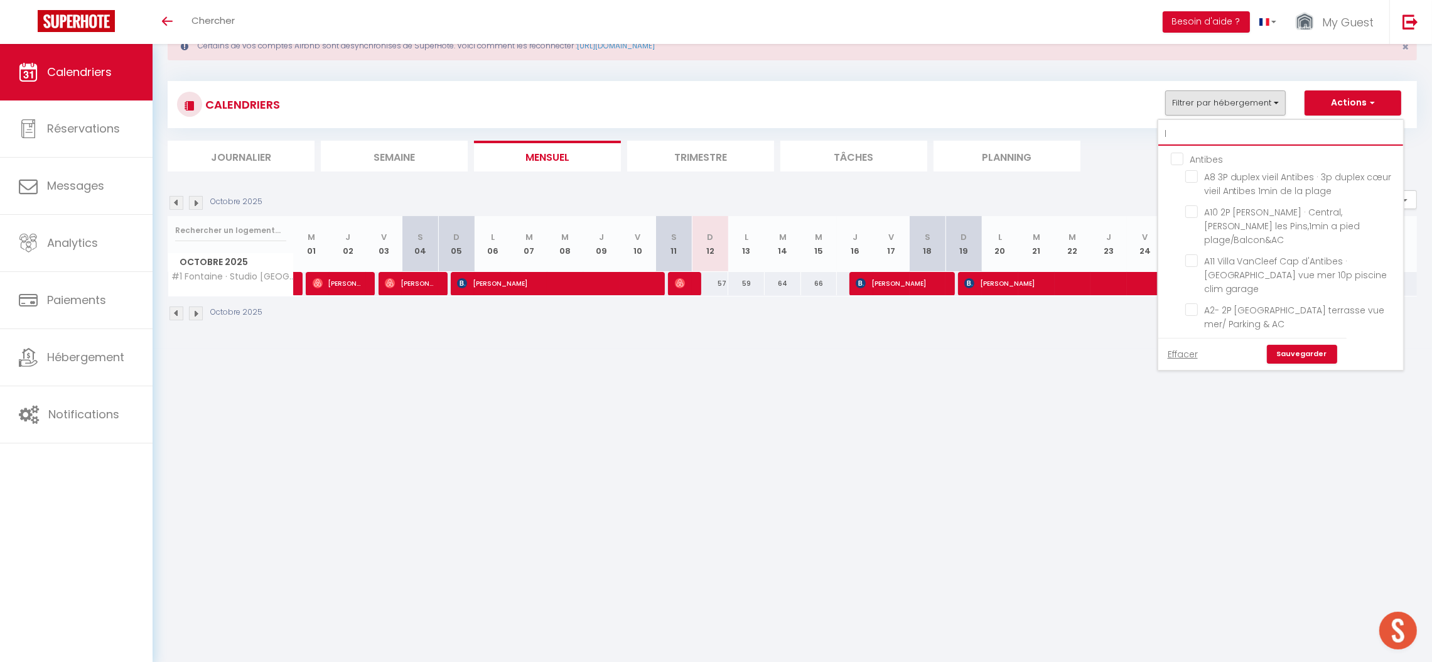
checkbox input "false"
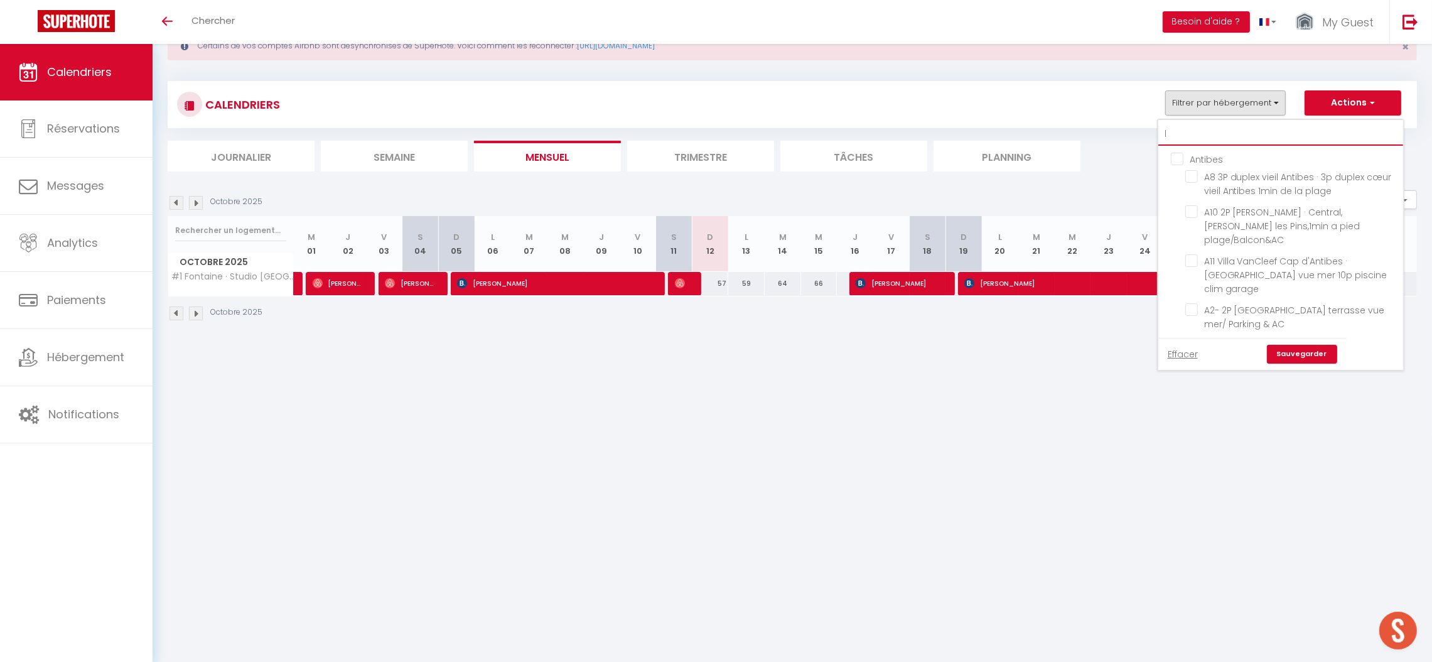
checkbox input "false"
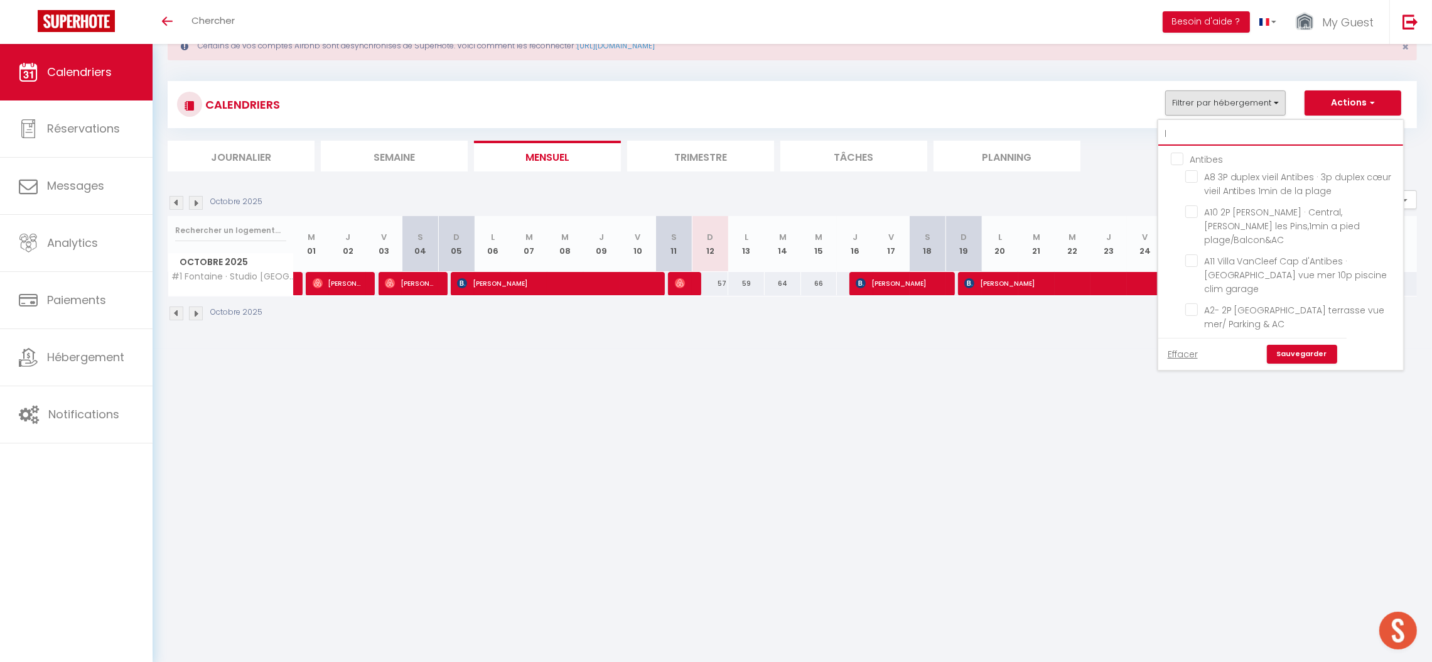
checkbox input "false"
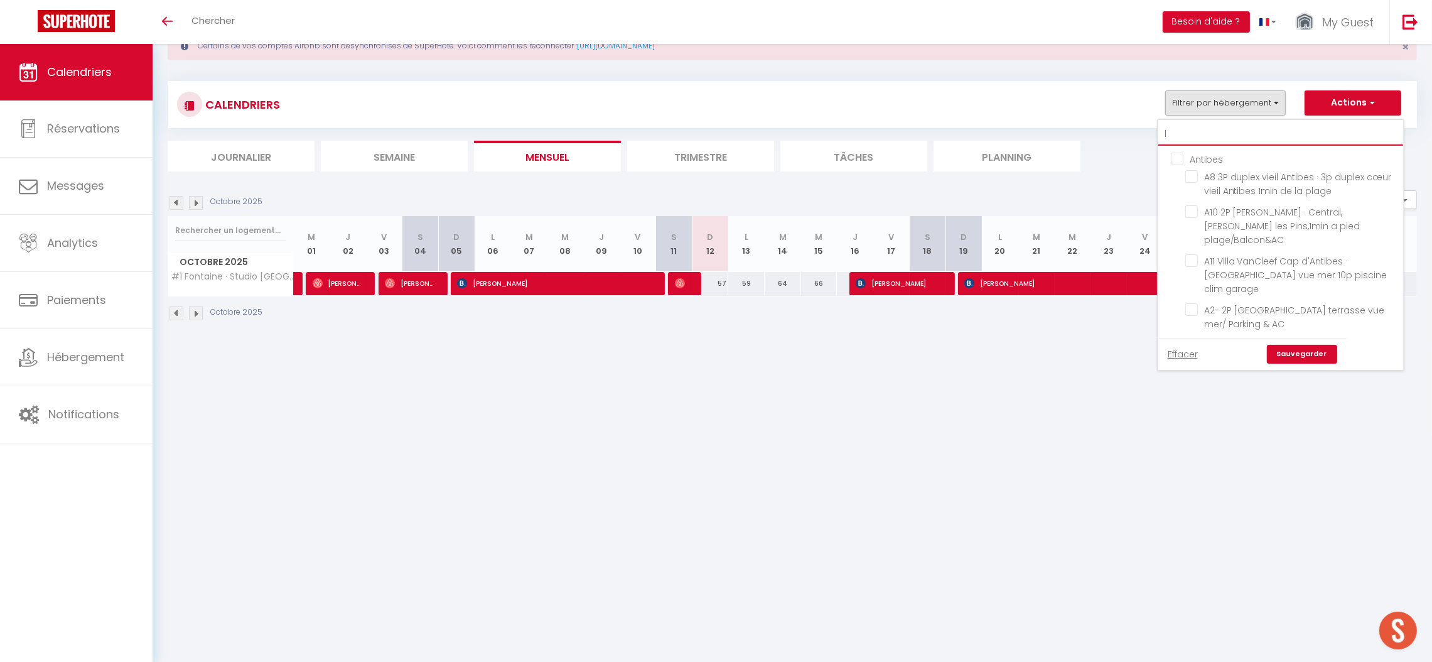
checkbox input "false"
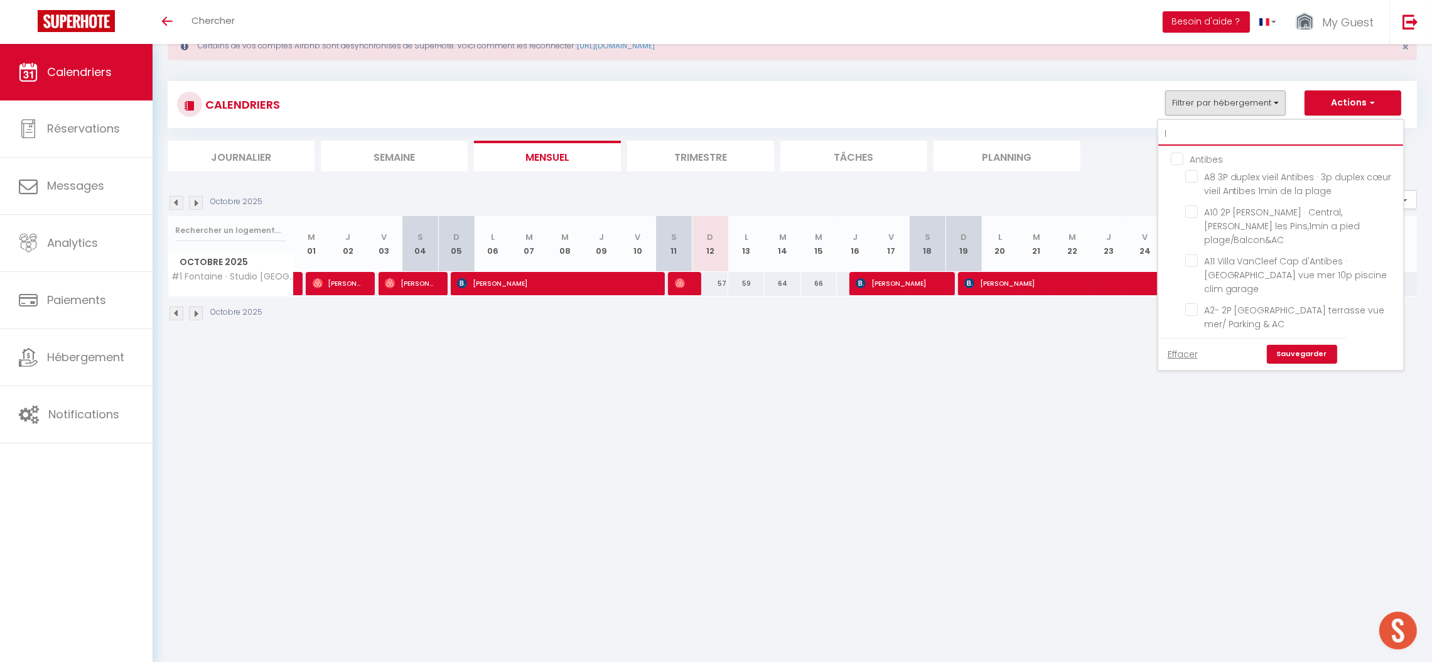
checkbox input "false"
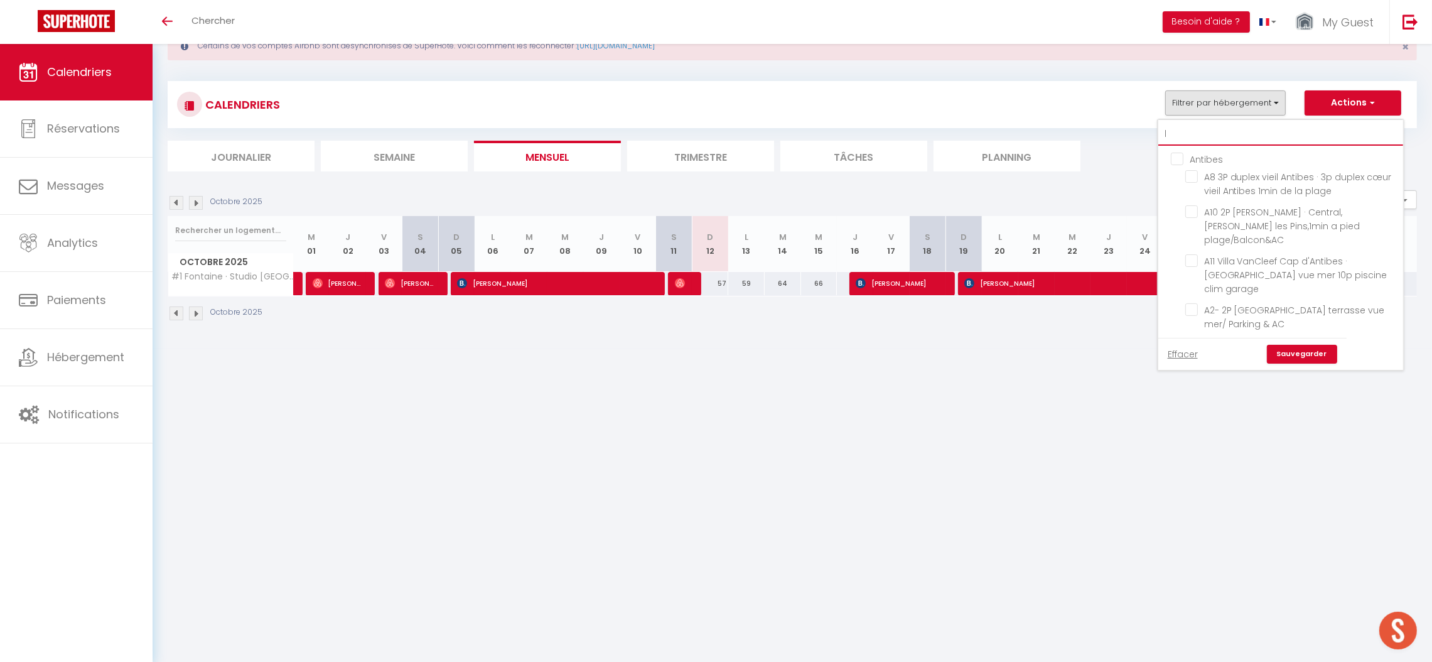
checkbox input "false"
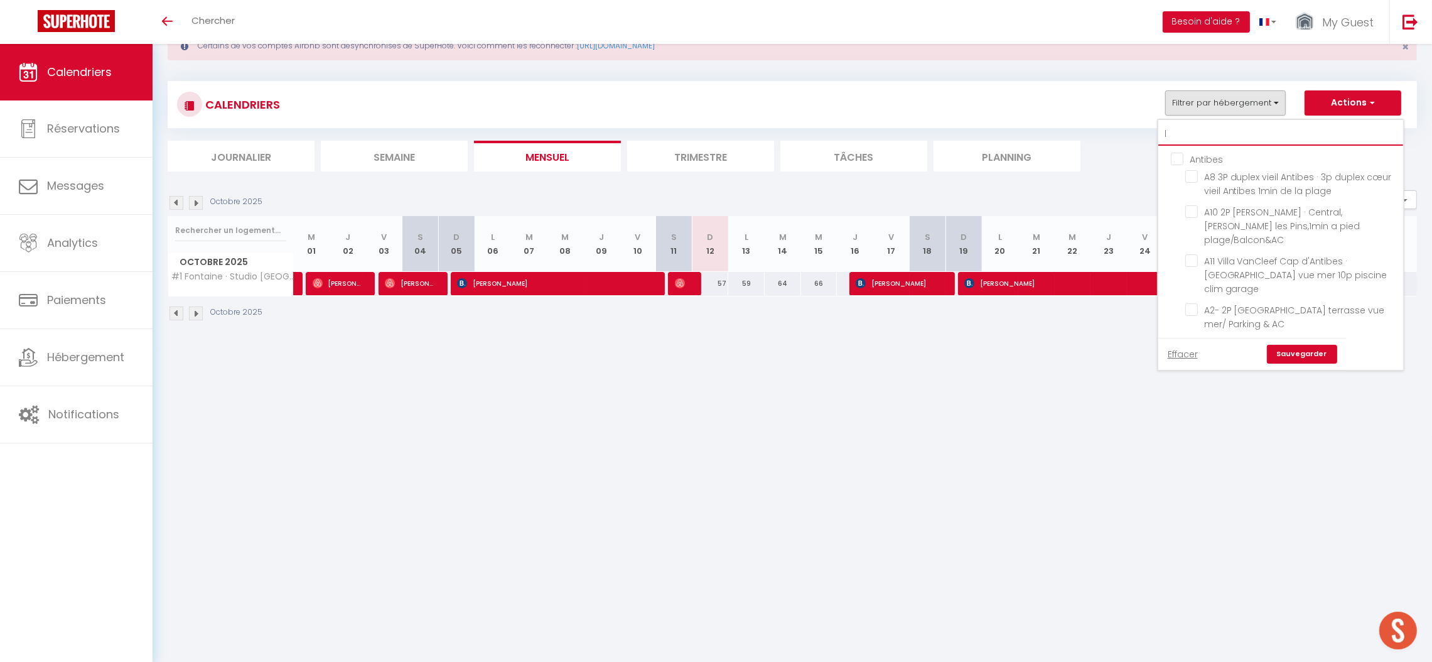
checkbox input "false"
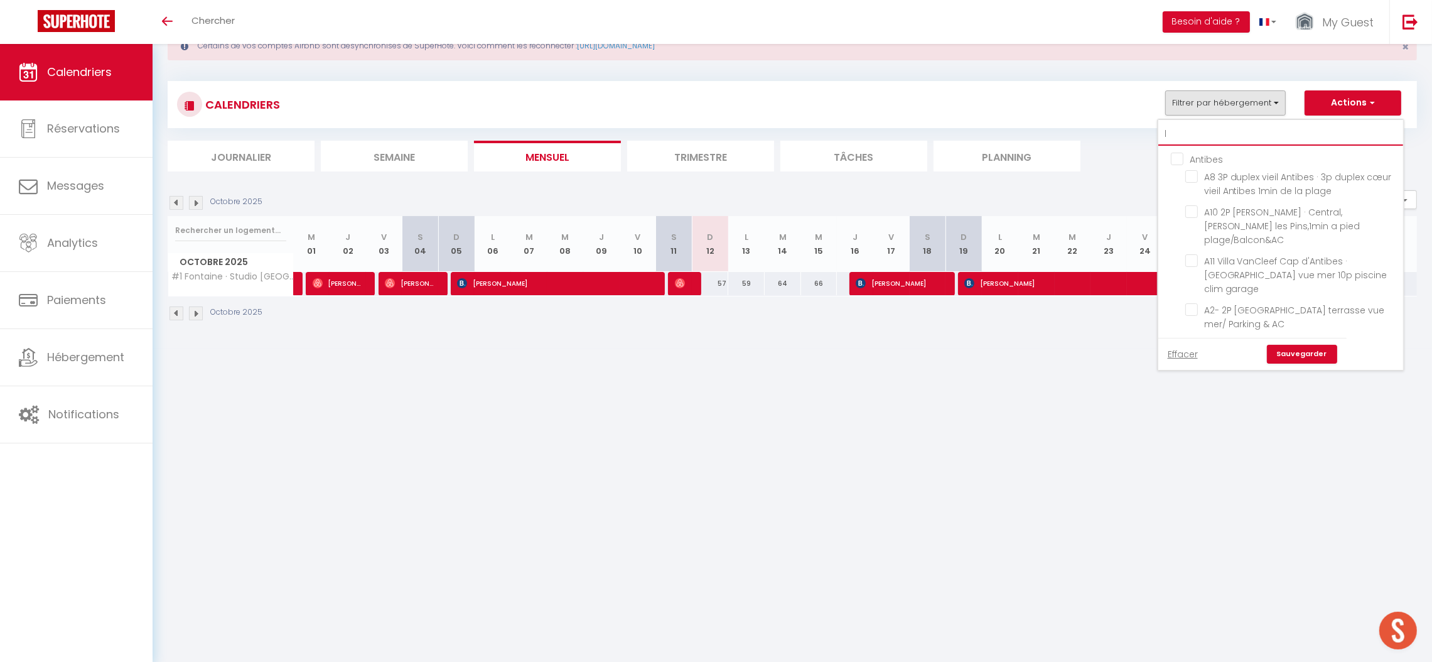
checkbox input "false"
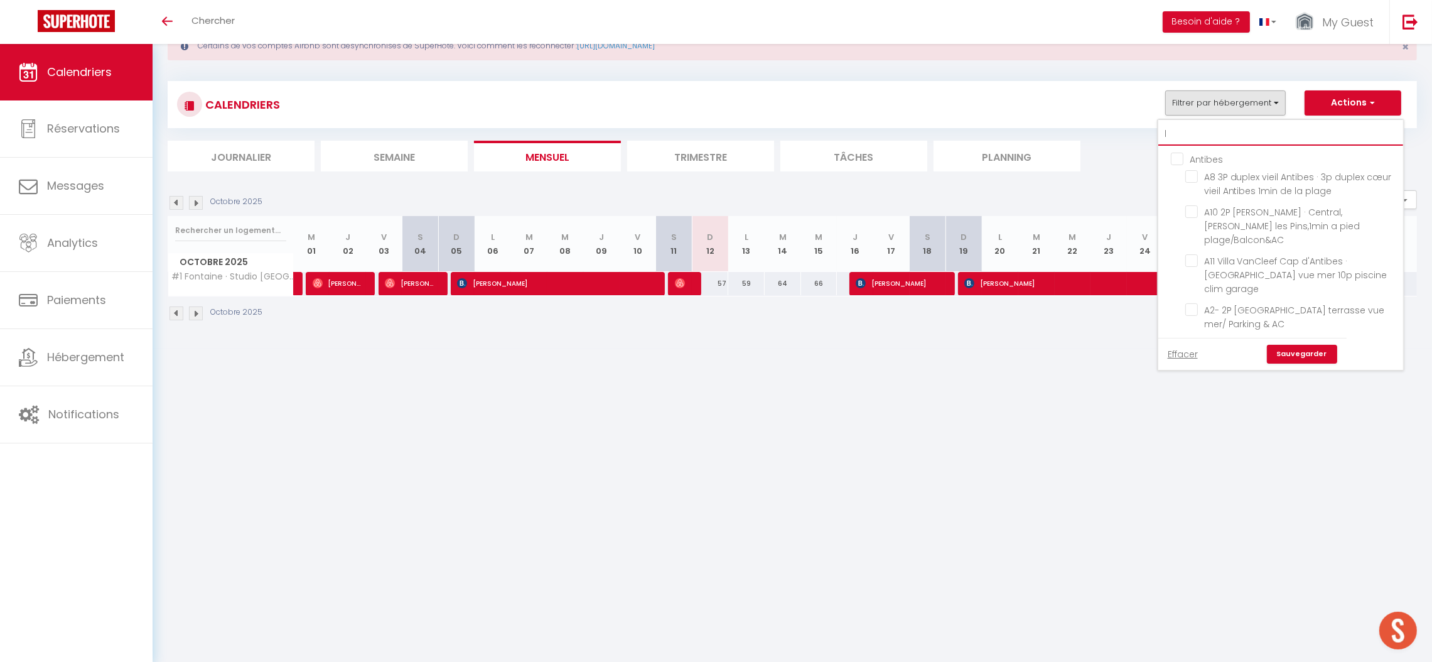
checkbox input "false"
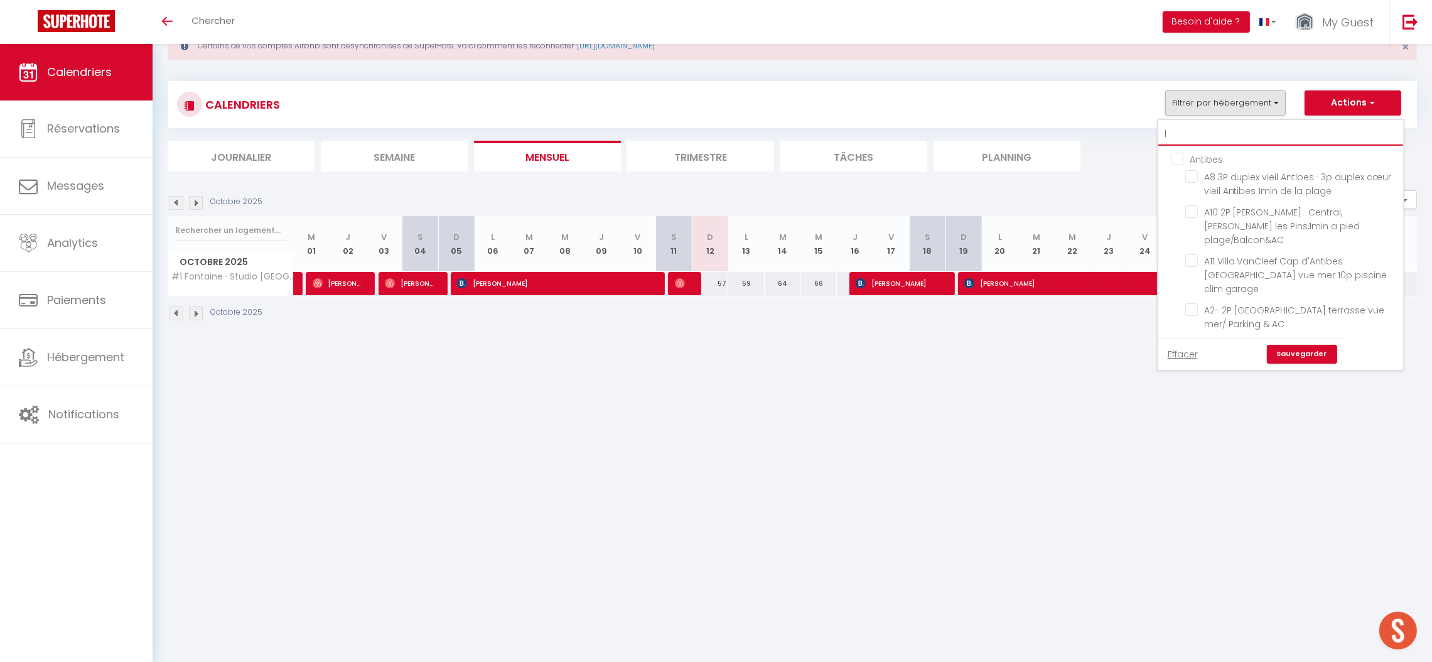
checkbox input "false"
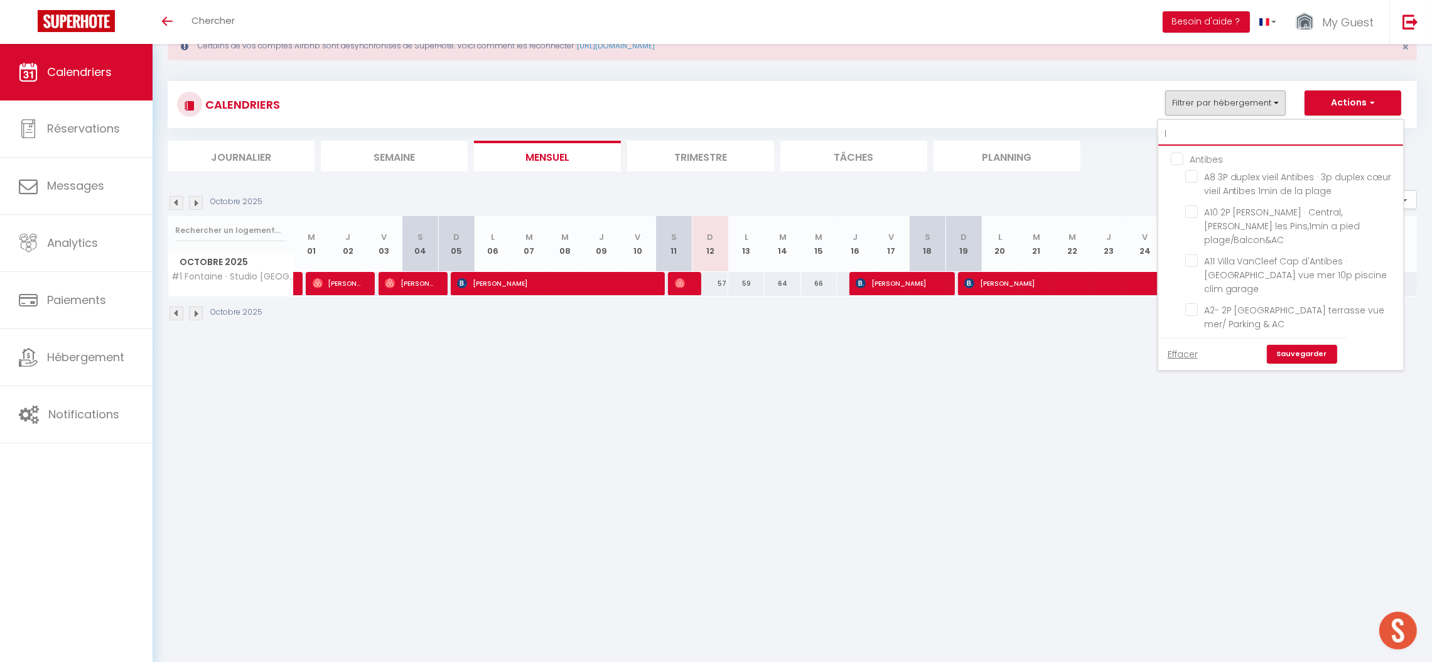
checkbox input "false"
type input "l3"
checkbox input "false"
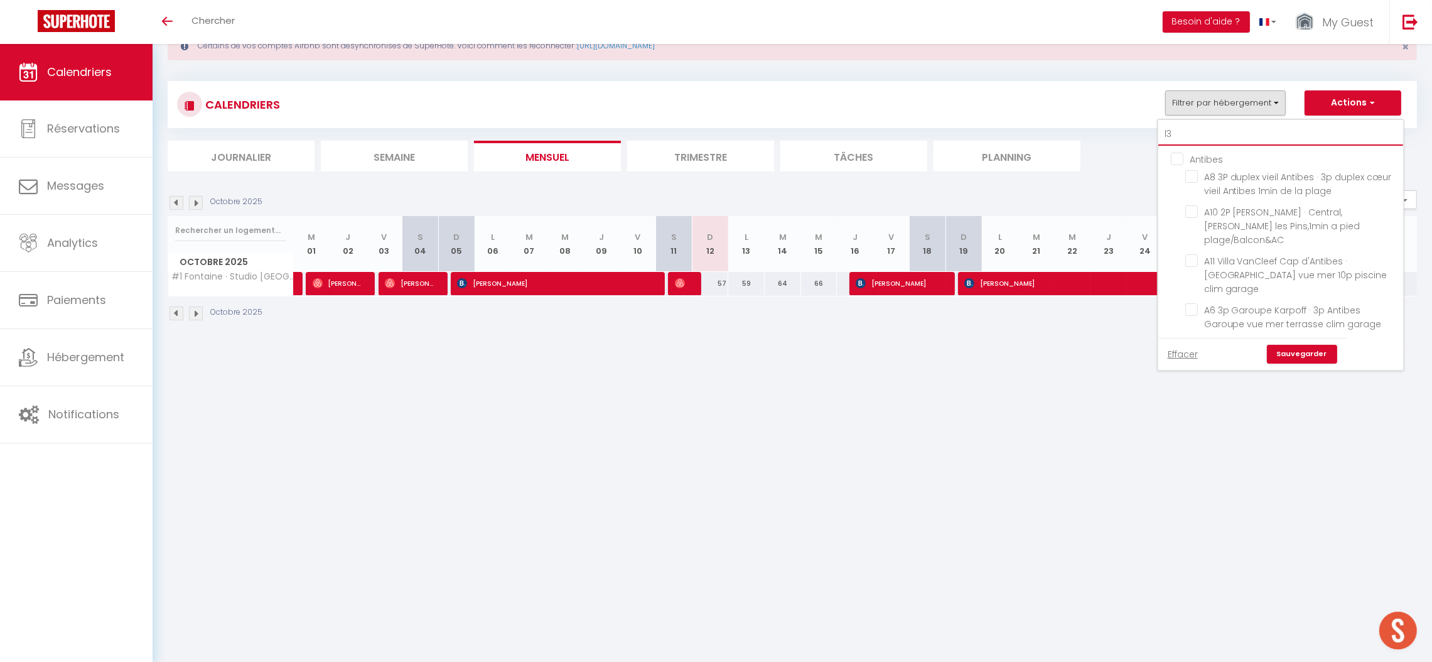
checkbox input "false"
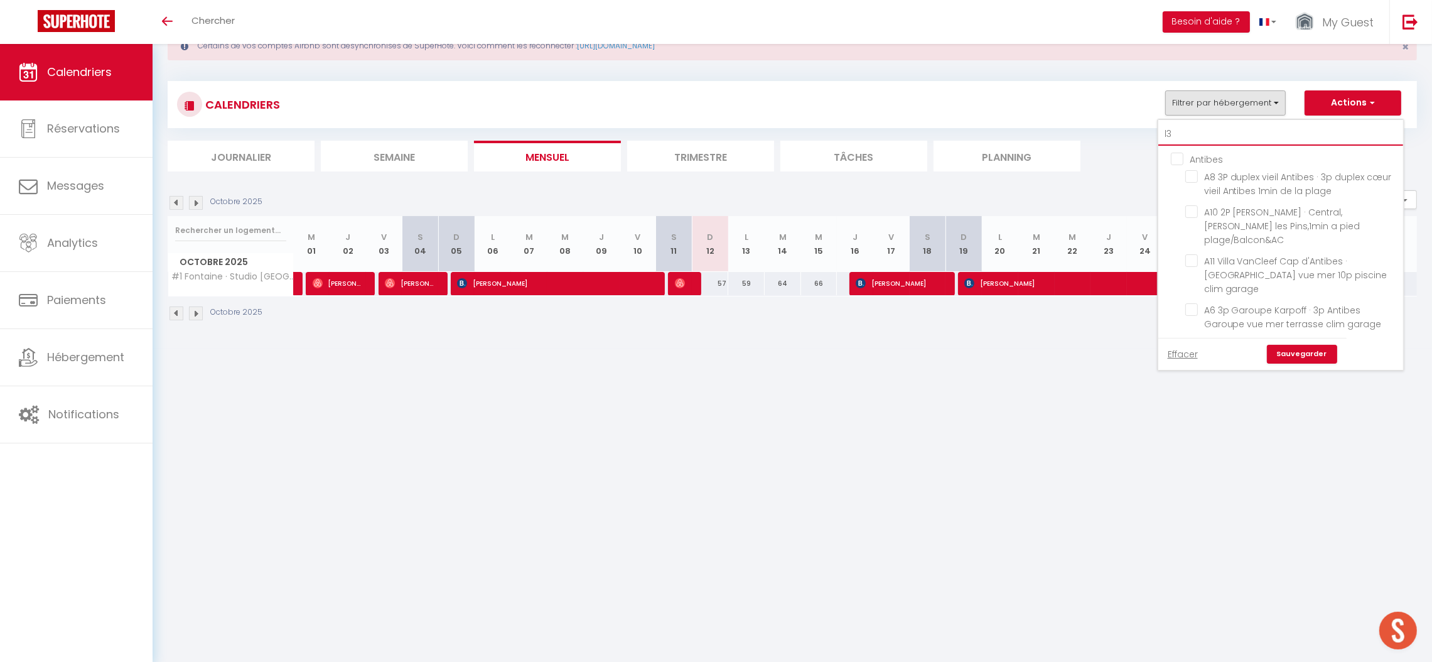
checkbox input "false"
type input "l39"
checkbox input "false"
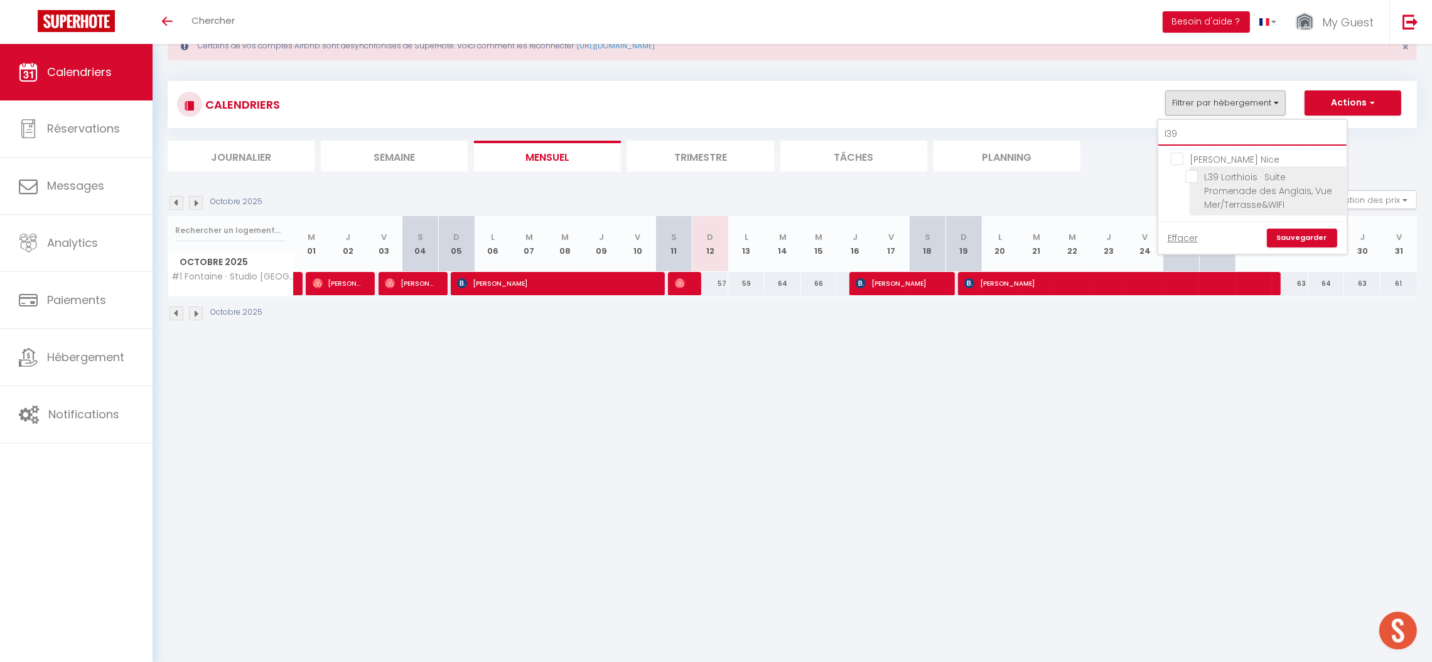
type input "l39"
click at [1244, 175] on input "L39 Lorthiois · Suite Promenade des Anglais, Vue Mer/Terrasse&WIFI" at bounding box center [1263, 176] width 157 height 13
checkbox input "true"
click at [1294, 235] on link "Sauvegarder" at bounding box center [1302, 237] width 70 height 19
